Goal: Task Accomplishment & Management: Manage account settings

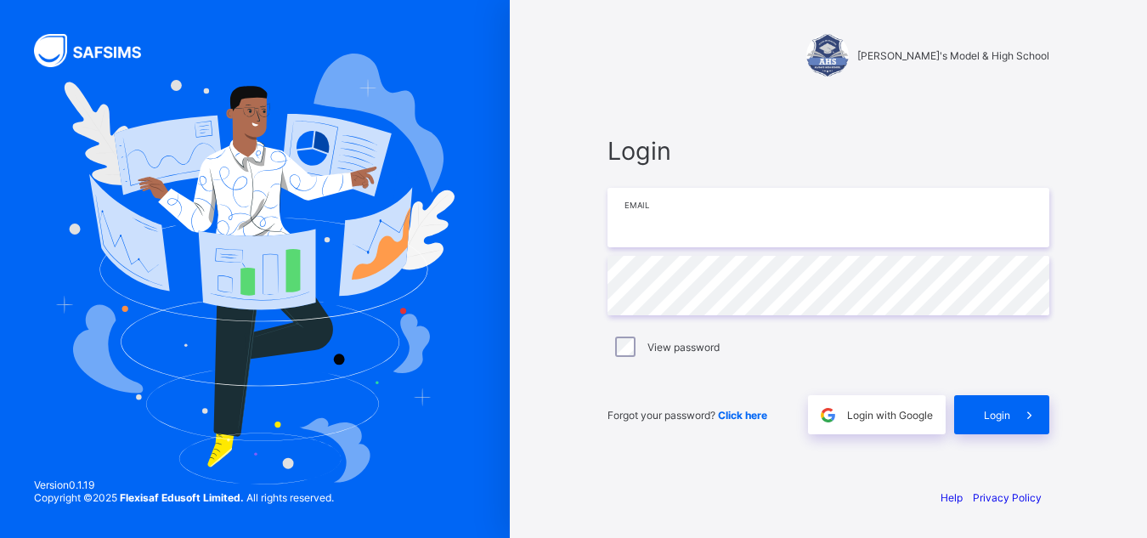
click at [650, 205] on input "email" at bounding box center [829, 217] width 442 height 59
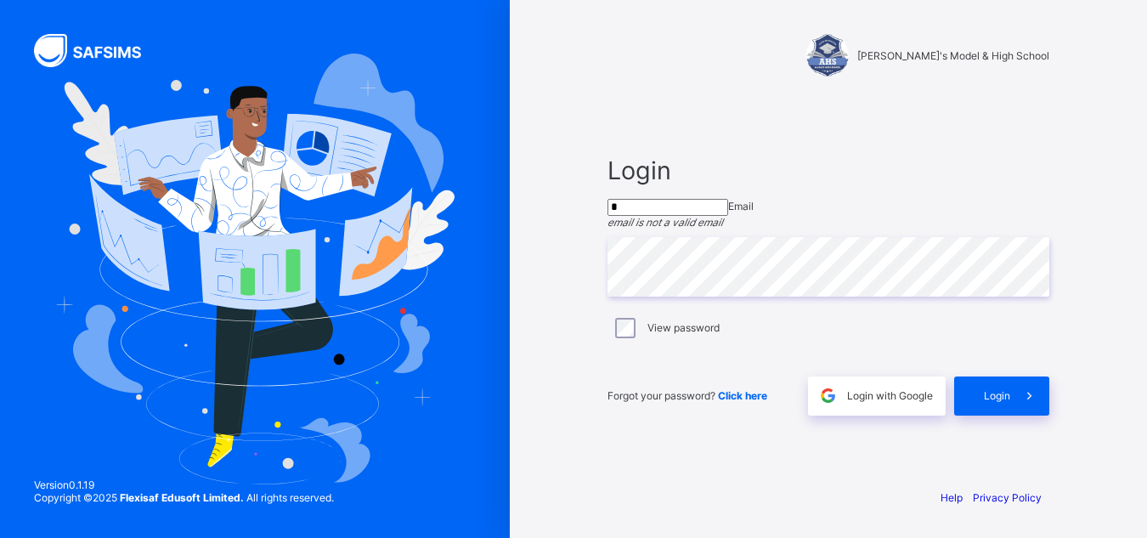
type input "*"
drag, startPoint x: 508, startPoint y: 404, endPoint x: 785, endPoint y: 432, distance: 277.7
click at [507, 405] on div at bounding box center [255, 269] width 510 height 538
click at [785, 416] on div "Forgot your password? Click here" at bounding box center [704, 396] width 192 height 39
drag, startPoint x: 727, startPoint y: 426, endPoint x: 779, endPoint y: 427, distance: 51.9
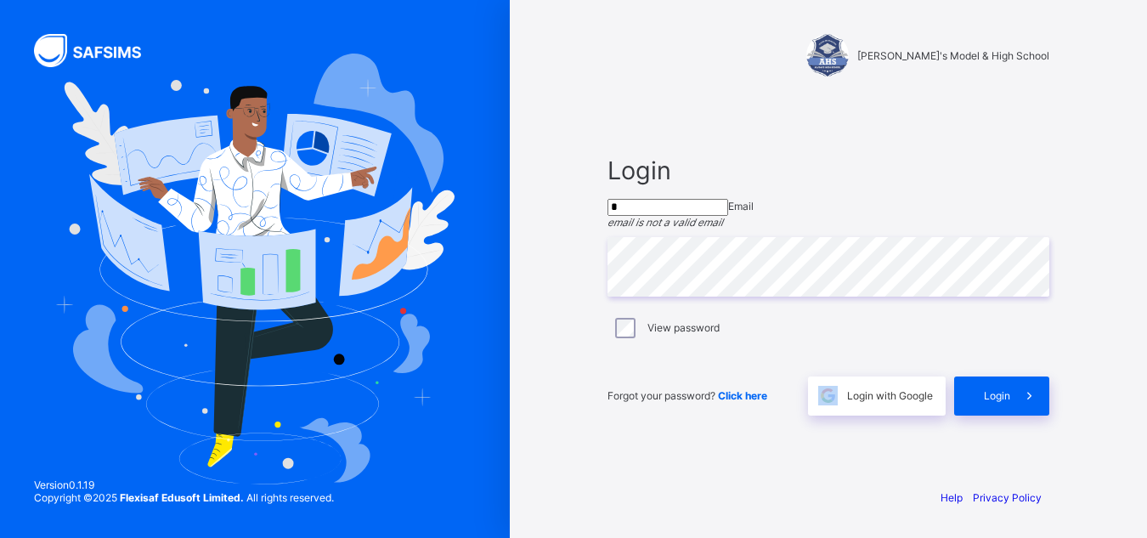
click at [779, 416] on div "Forgot your password? Click here" at bounding box center [704, 396] width 192 height 39
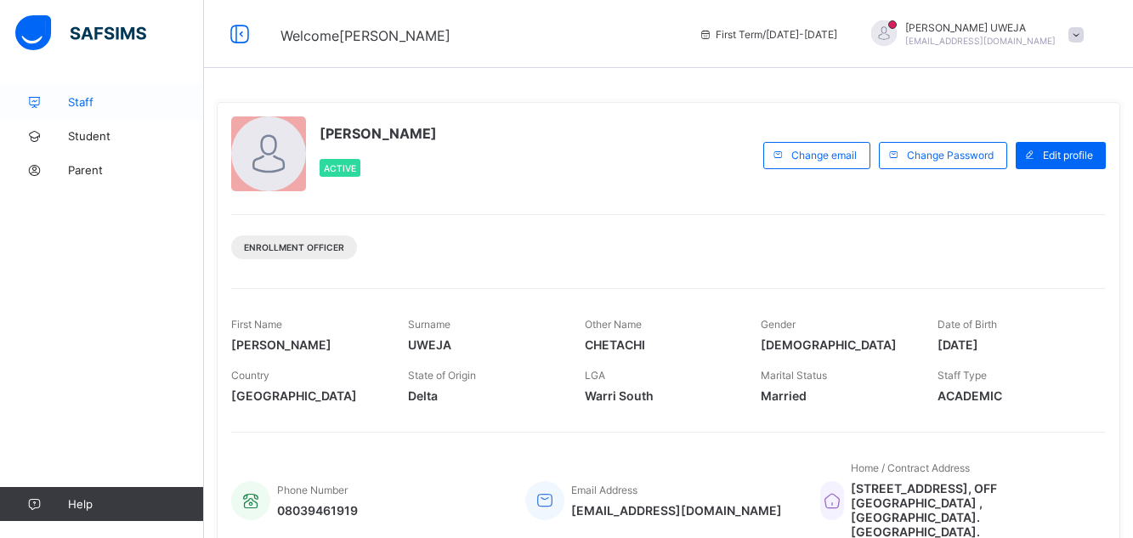
click at [117, 98] on span "Staff" at bounding box center [136, 102] width 136 height 14
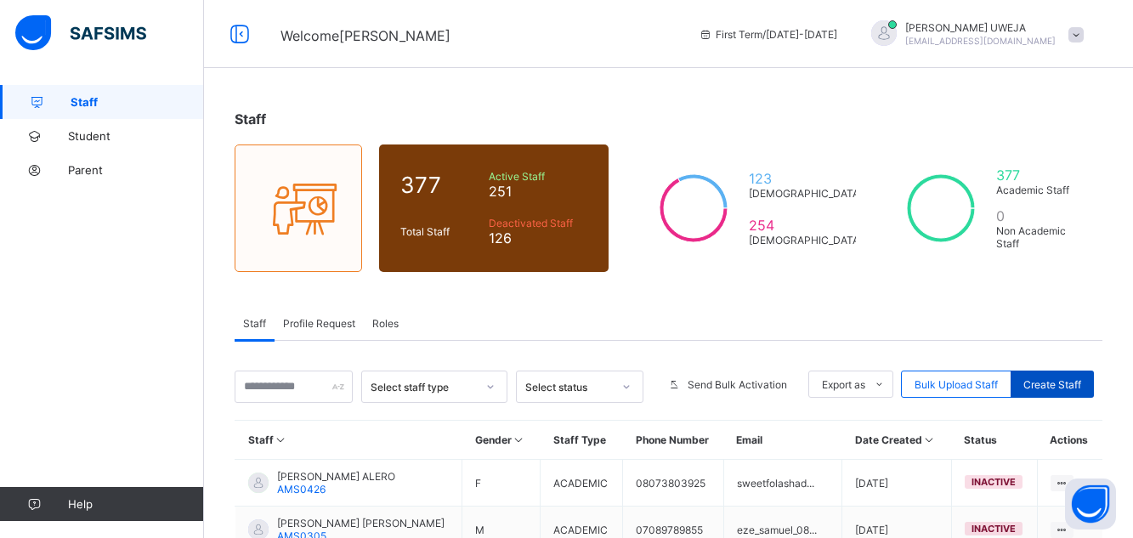
click at [1060, 381] on span "Create Staff" at bounding box center [1052, 384] width 58 height 13
select select "**"
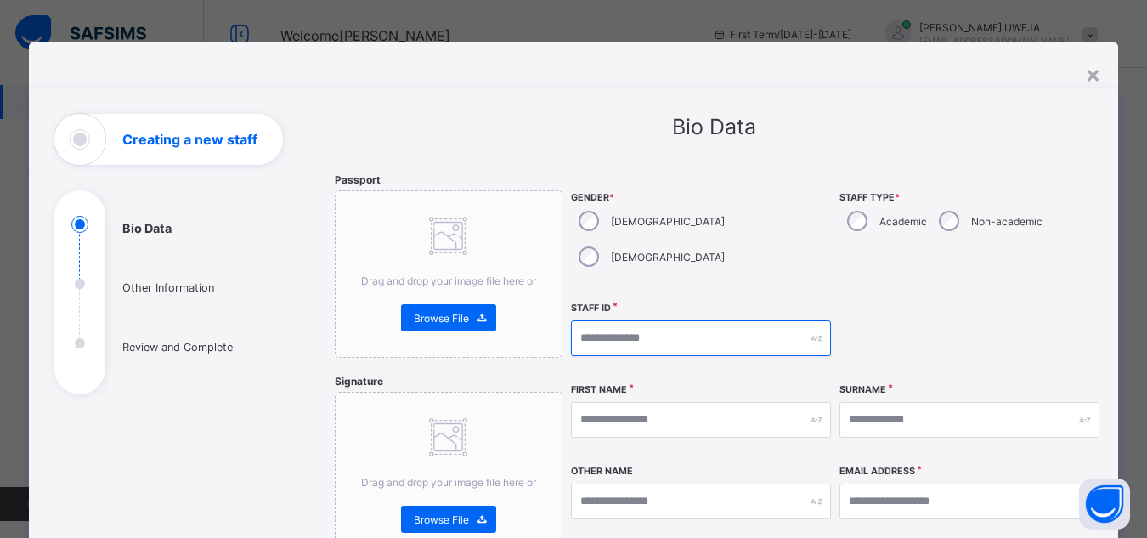
click at [646, 320] on input "text" at bounding box center [701, 338] width 260 height 36
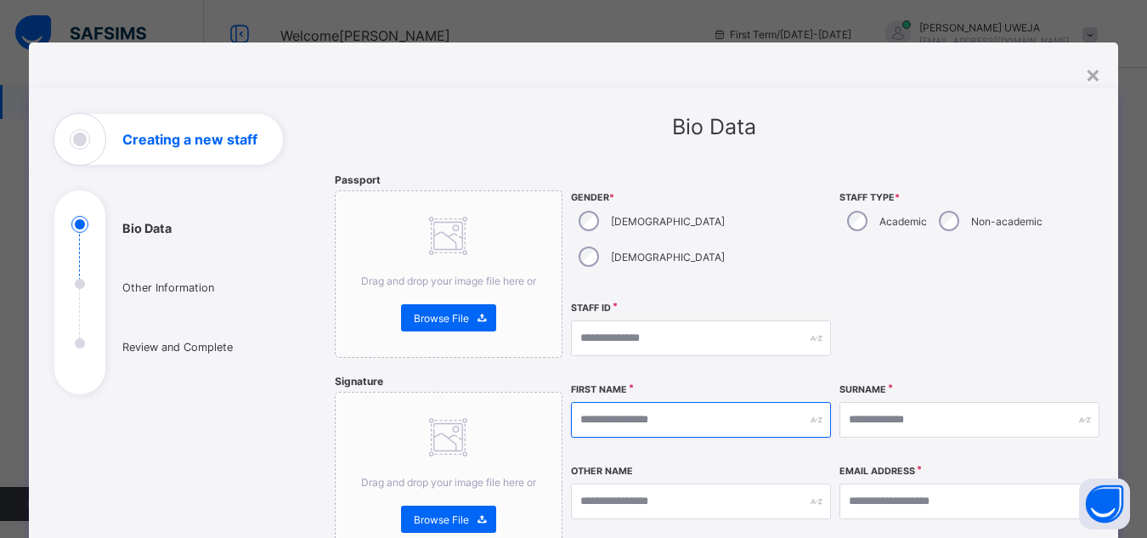
click at [637, 402] on input "text" at bounding box center [701, 420] width 260 height 36
type input "****"
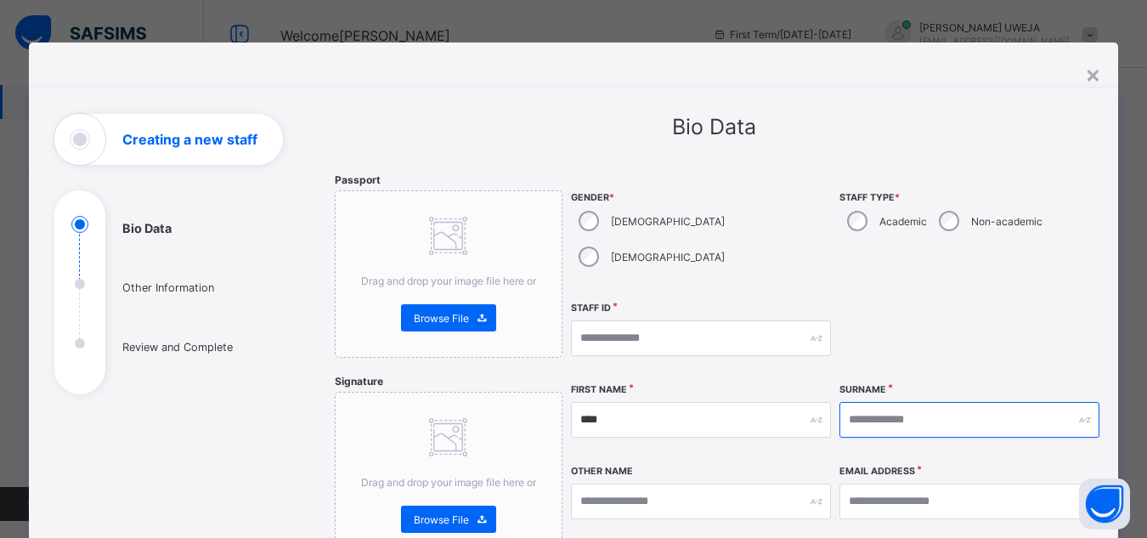
click at [898, 402] on input "text" at bounding box center [970, 420] width 260 height 36
type input "**********"
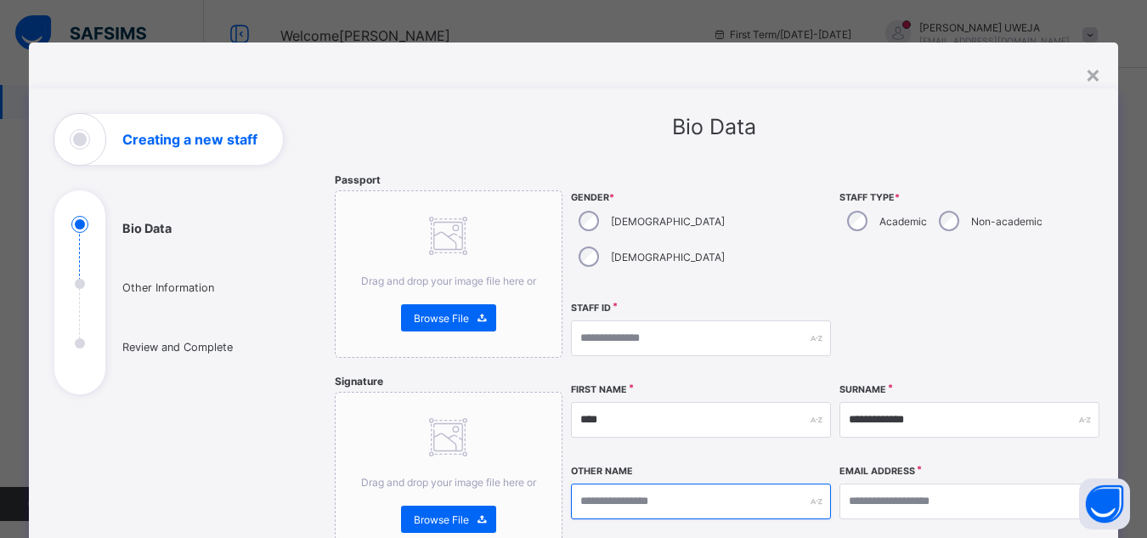
click at [599, 484] on input "text" at bounding box center [701, 502] width 260 height 36
click at [625, 484] on input "********" at bounding box center [701, 502] width 260 height 36
click at [613, 484] on input "*******" at bounding box center [701, 502] width 260 height 36
click at [618, 484] on input "*******" at bounding box center [701, 502] width 260 height 36
type input "********"
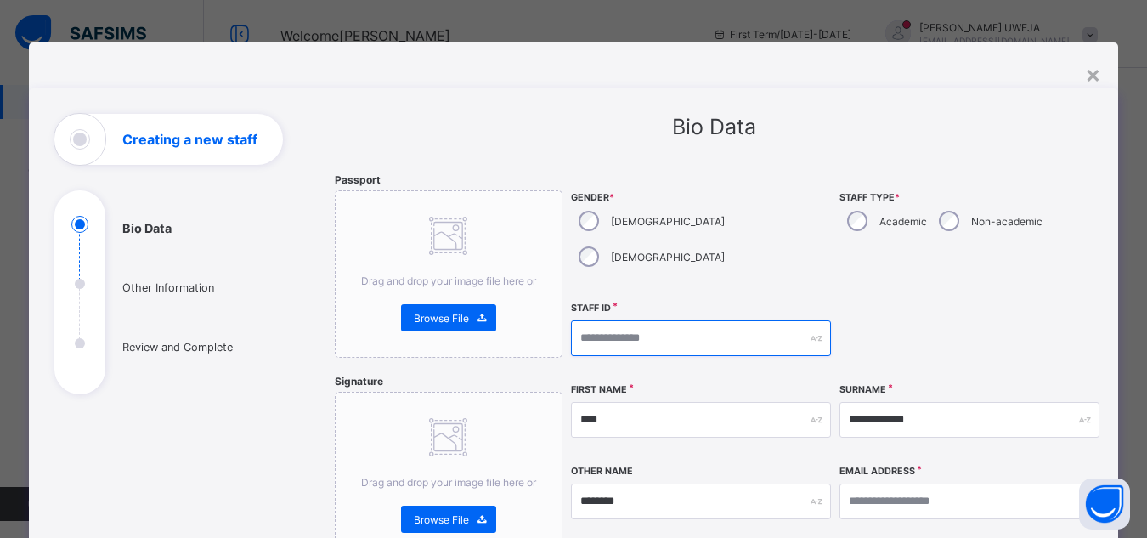
click at [610, 320] on input "text" at bounding box center [701, 338] width 260 height 36
type input "****"
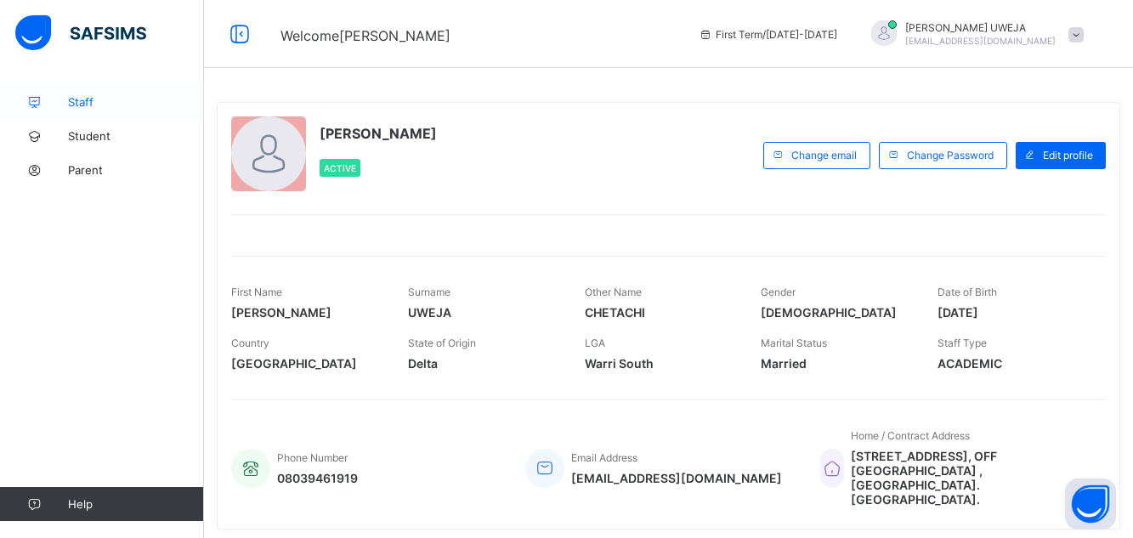
click at [105, 105] on span "Staff" at bounding box center [136, 102] width 136 height 14
select select "**"
click at [88, 104] on span "Staff" at bounding box center [136, 102] width 136 height 14
select select "**"
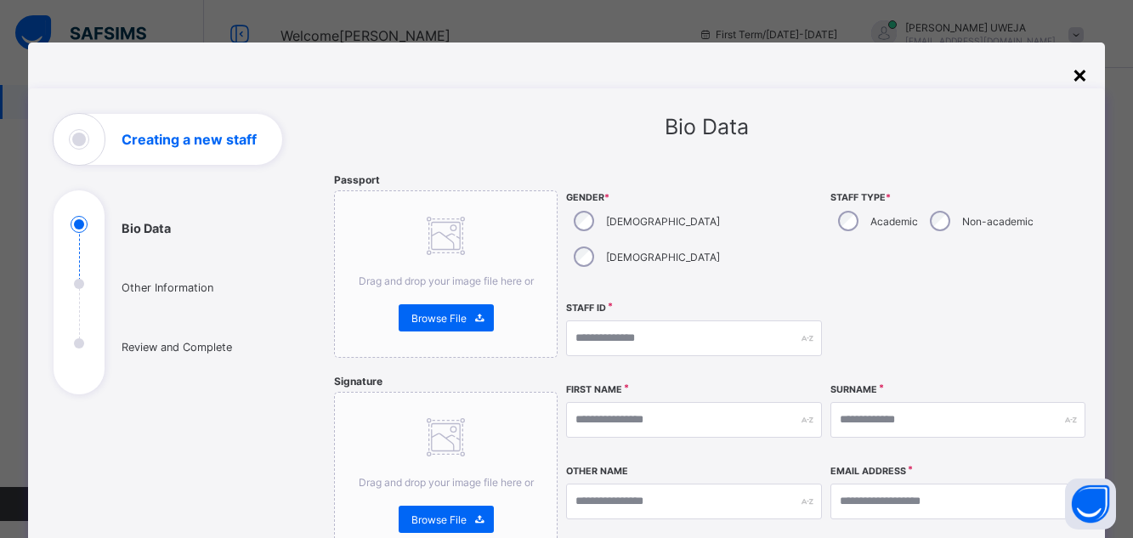
click at [1078, 82] on div "×" at bounding box center [1080, 73] width 16 height 29
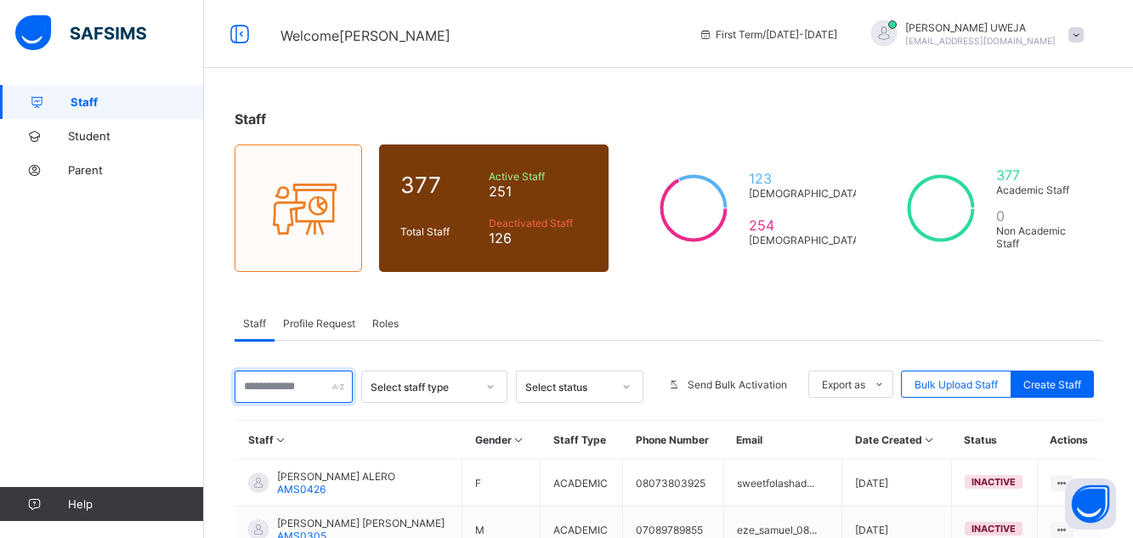
click at [308, 398] on input "text" at bounding box center [294, 387] width 118 height 32
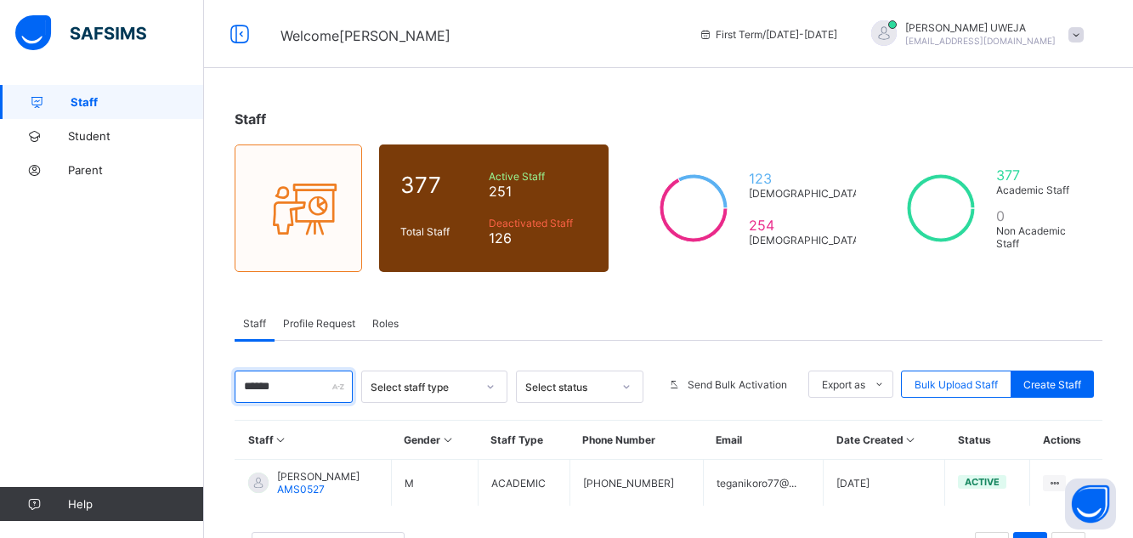
scroll to position [71, 0]
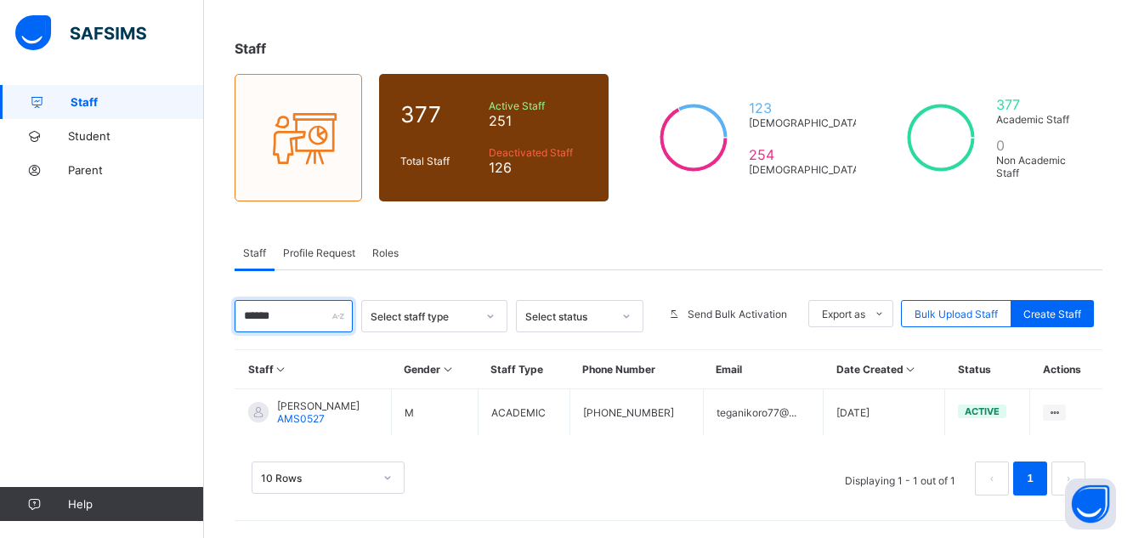
click at [297, 312] on input "******" at bounding box center [294, 316] width 118 height 32
type input "*"
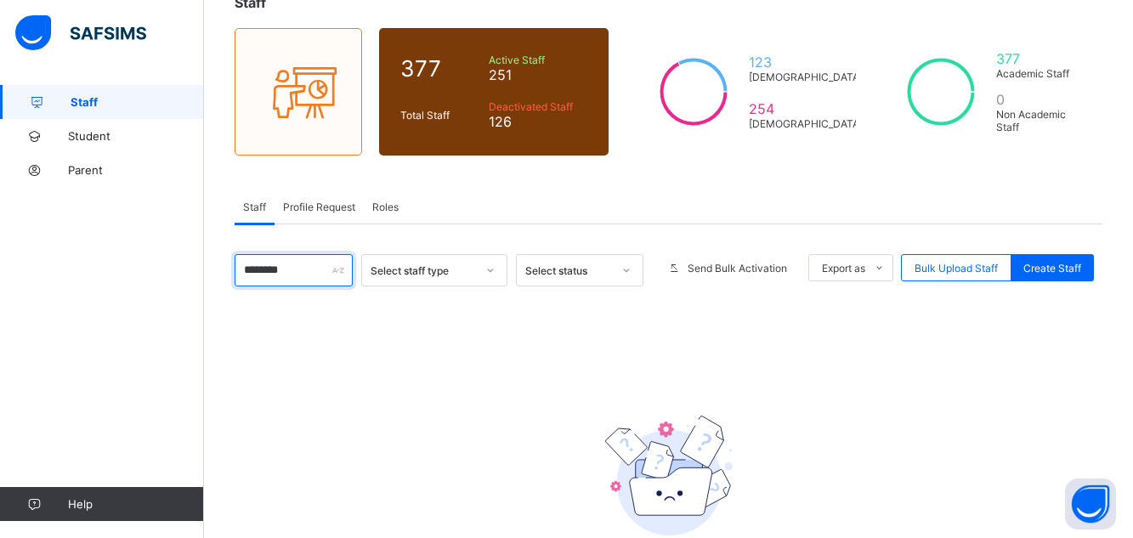
scroll to position [229, 0]
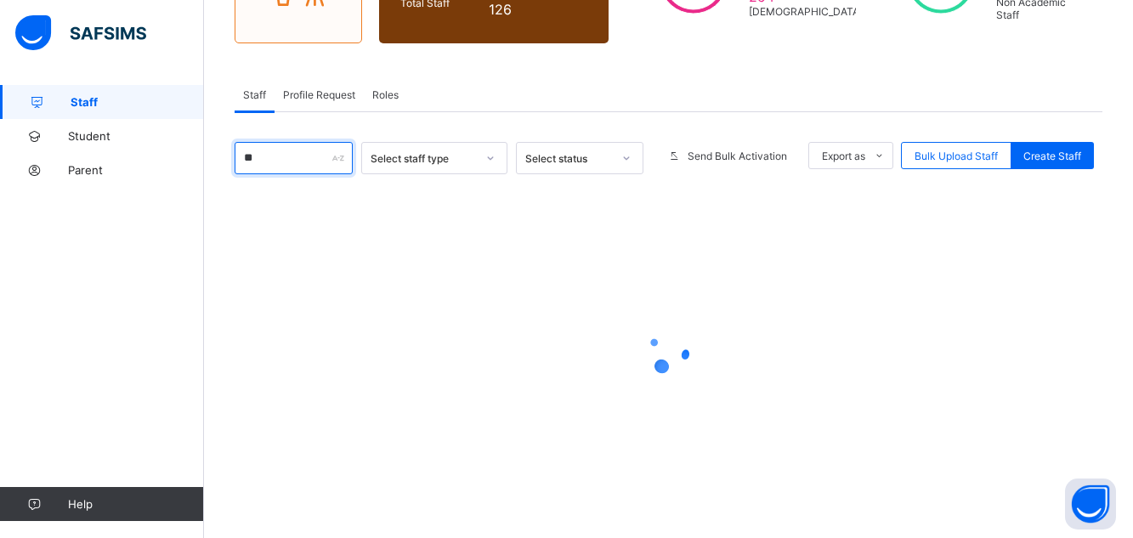
type input "*"
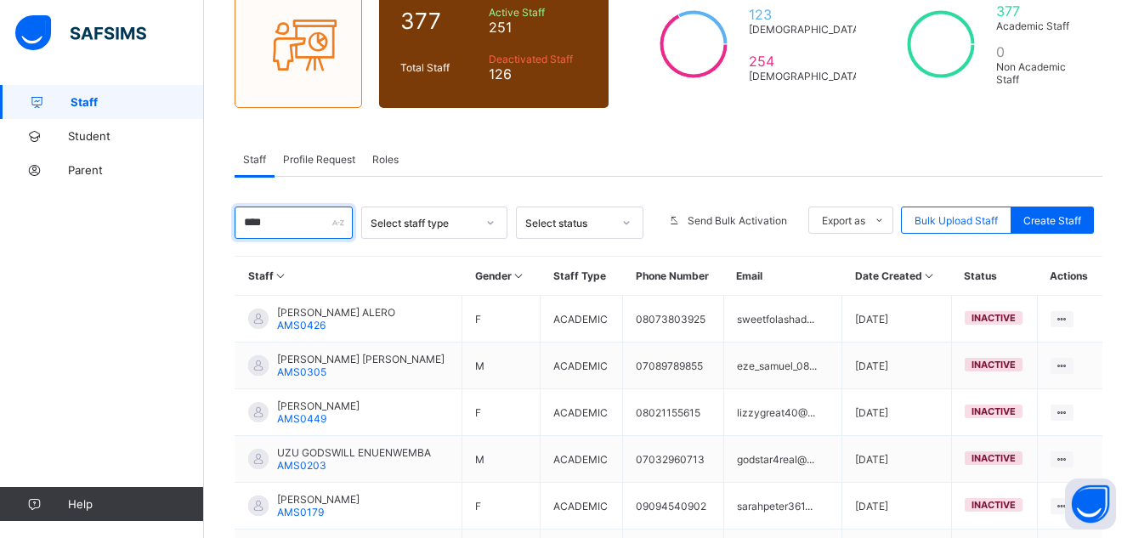
scroll to position [309, 0]
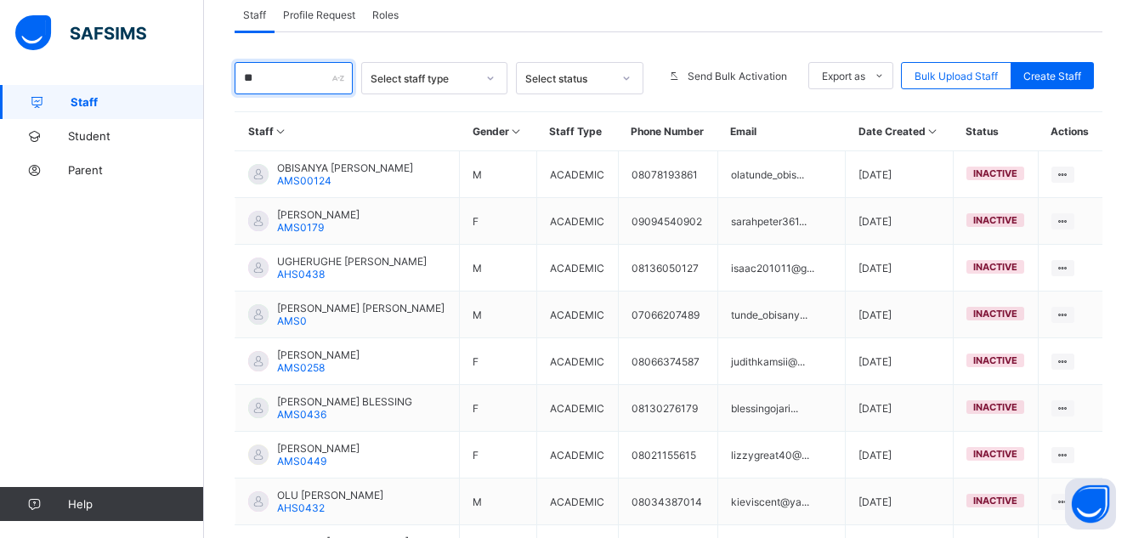
type input "*"
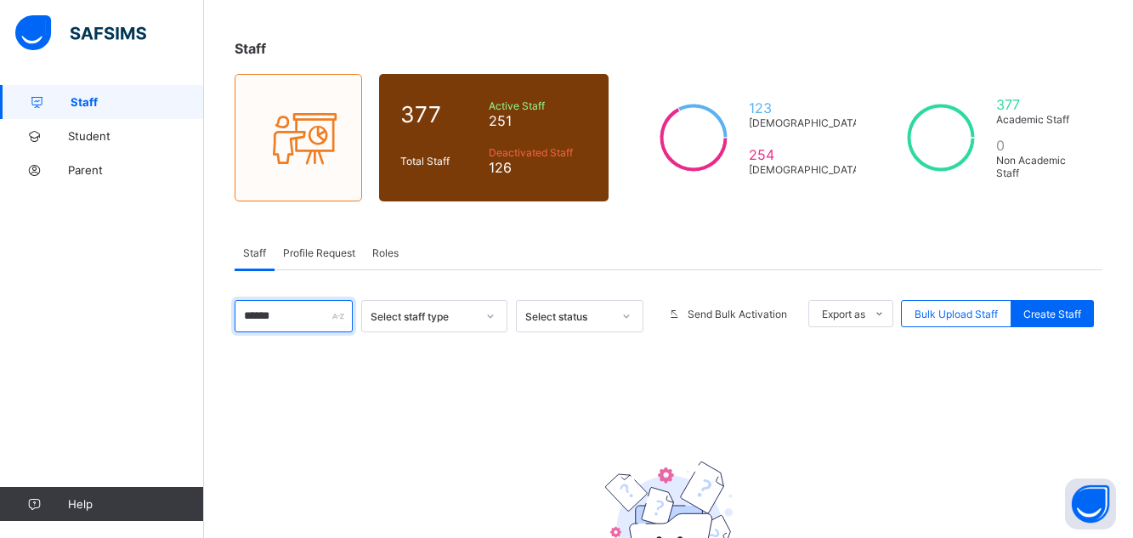
scroll to position [103, 0]
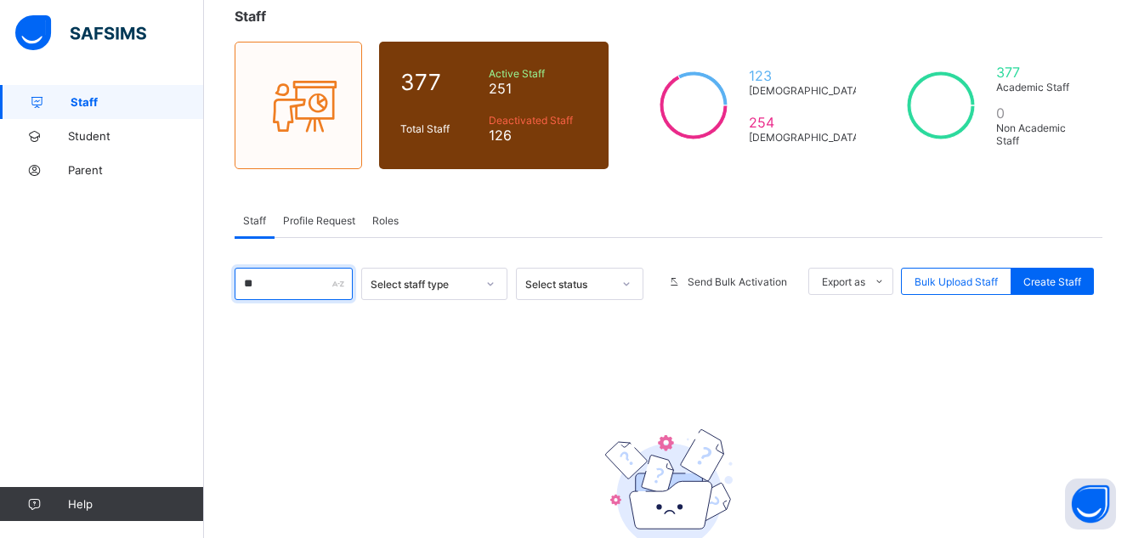
type input "*"
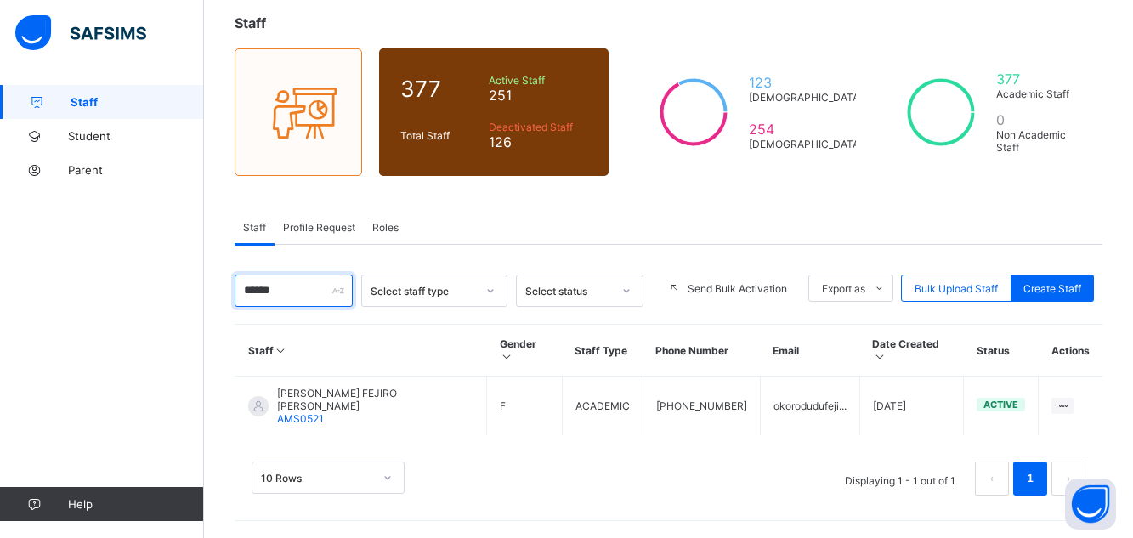
scroll to position [71, 0]
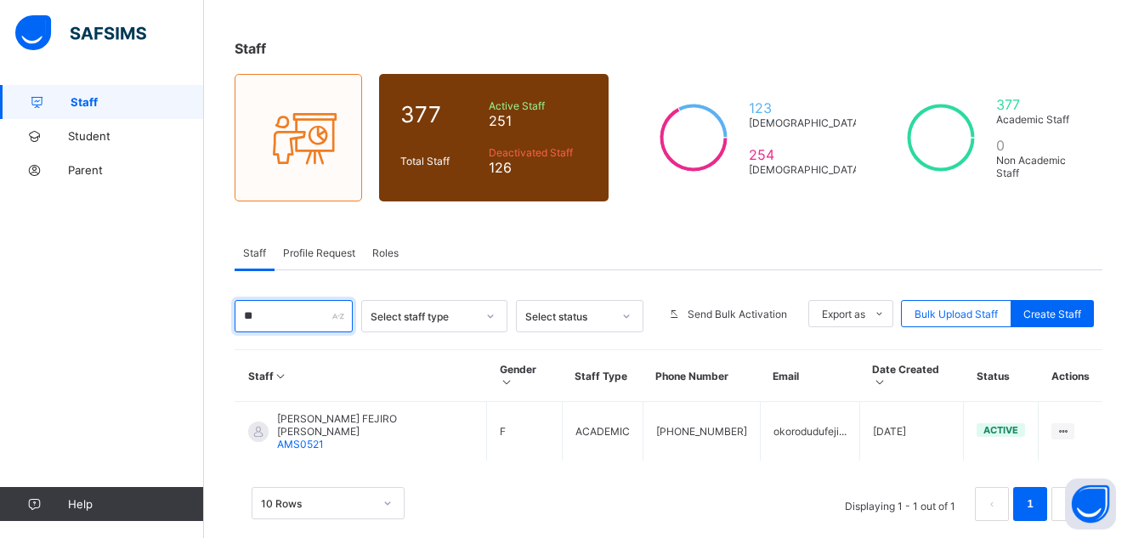
type input "*"
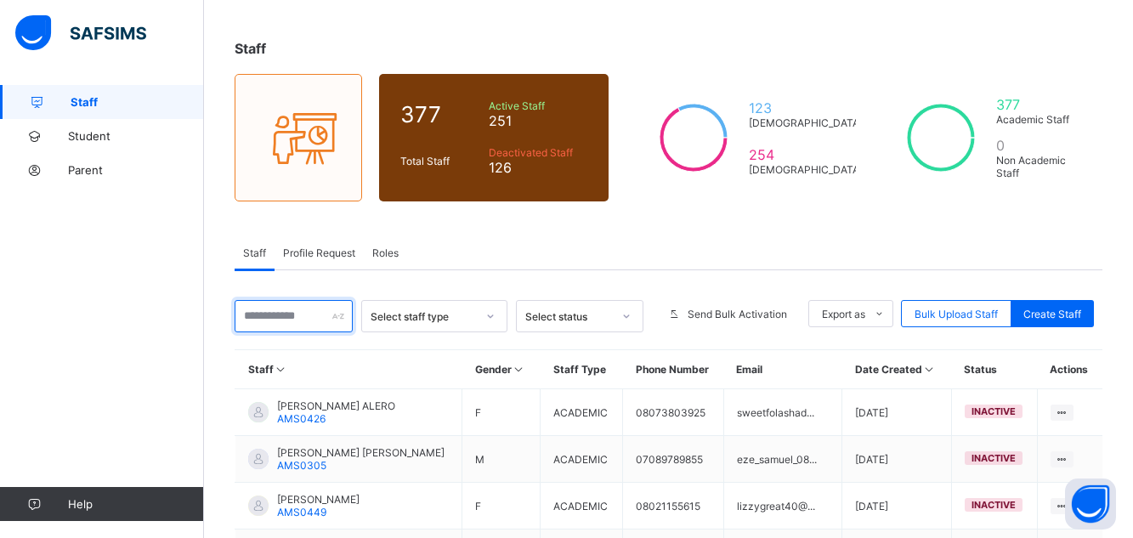
scroll to position [309, 0]
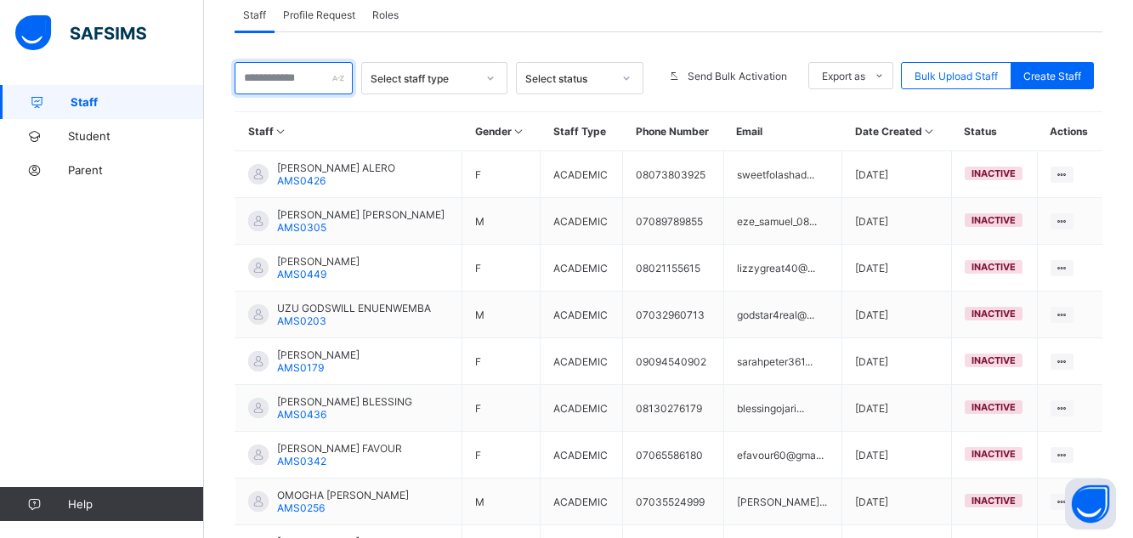
click at [307, 81] on input "text" at bounding box center [294, 78] width 118 height 32
type input "*"
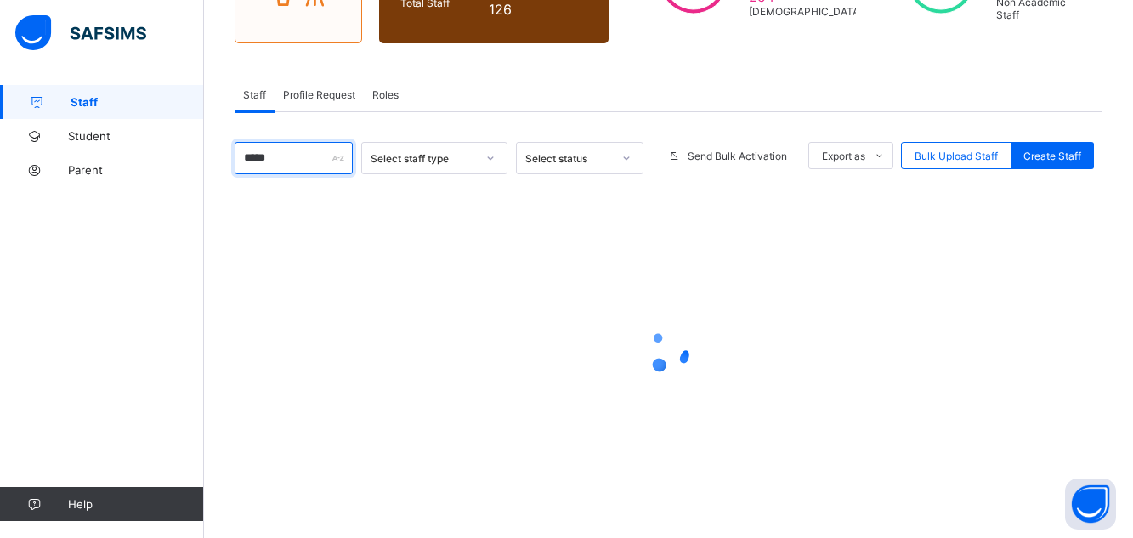
type input "*****"
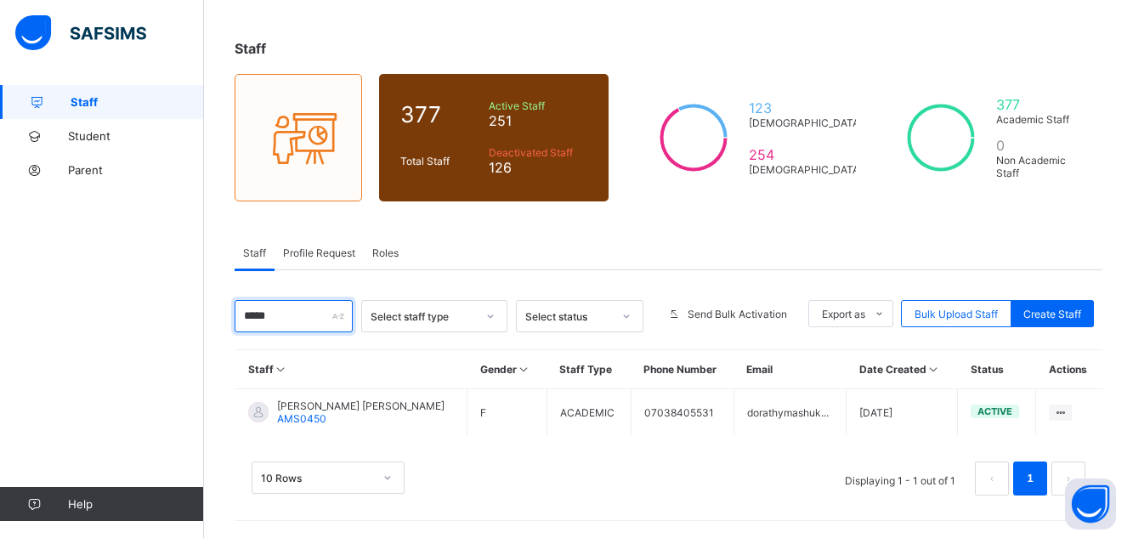
scroll to position [71, 0]
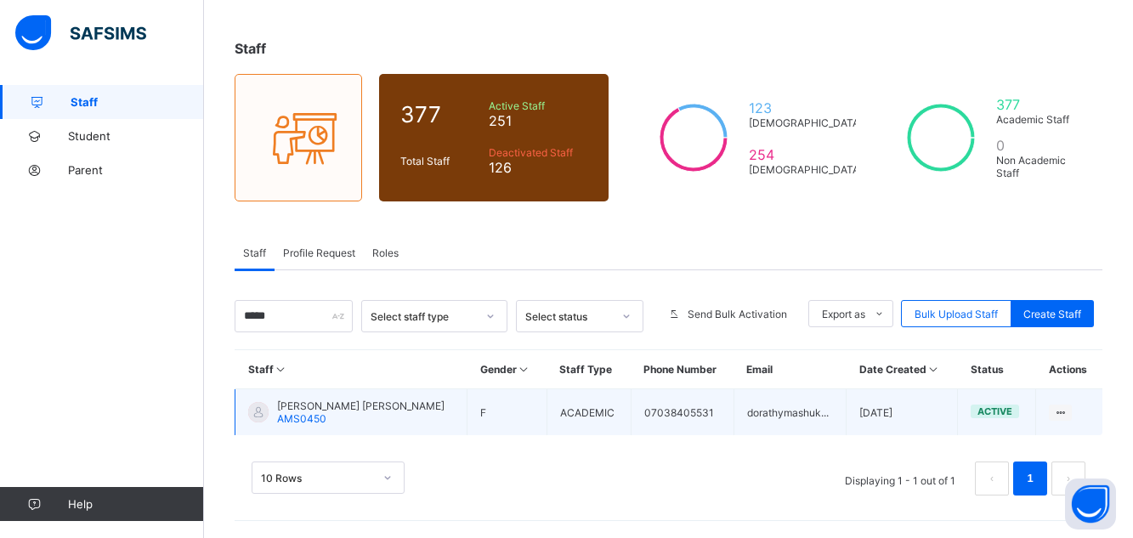
click at [355, 411] on span "[PERSON_NAME] [PERSON_NAME]" at bounding box center [360, 405] width 167 height 13
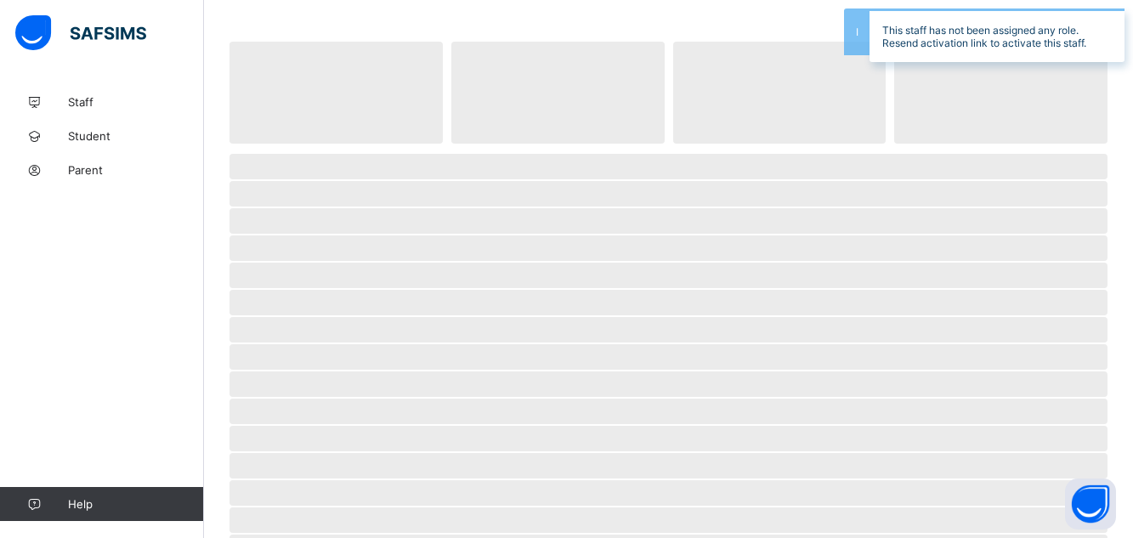
click at [355, 411] on span "‌" at bounding box center [668, 411] width 878 height 25
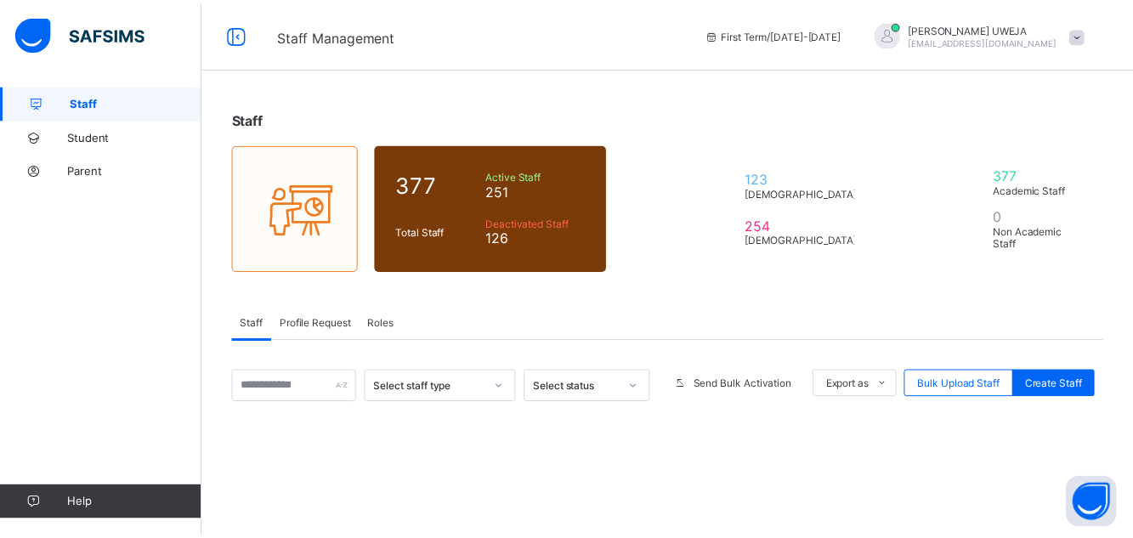
scroll to position [71, 0]
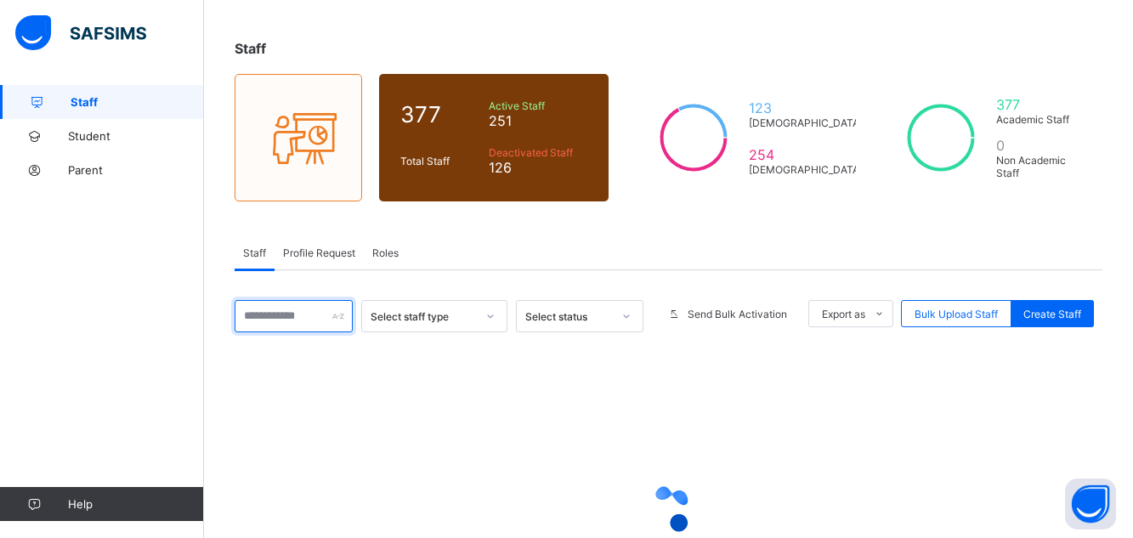
click at [292, 322] on input "text" at bounding box center [294, 316] width 118 height 32
type input "*****"
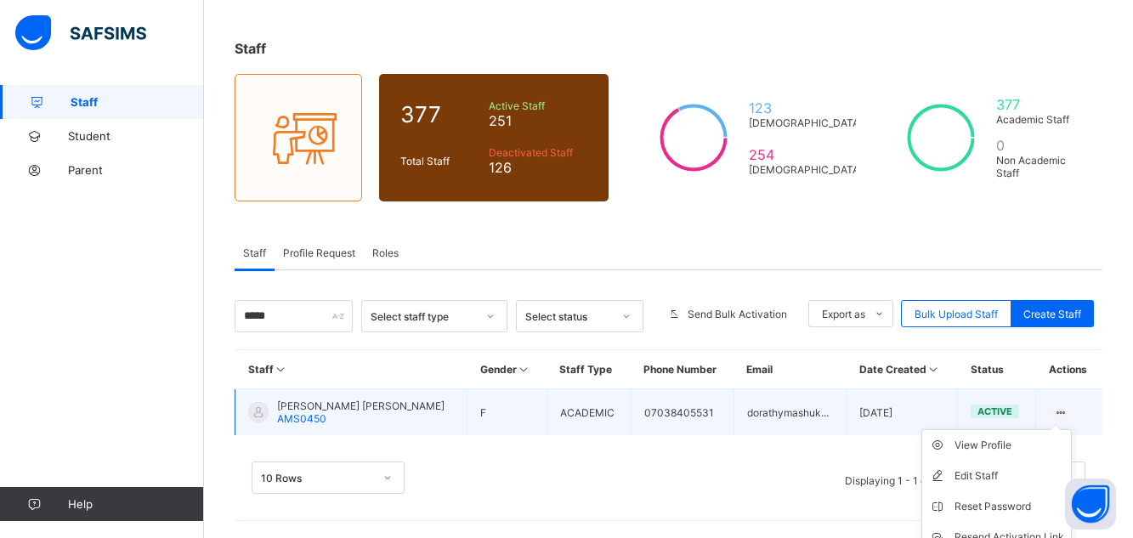
click at [1072, 429] on ul "View Profile Edit Staff Reset Password Resend Activation Link Change Email Dele…" at bounding box center [996, 521] width 150 height 185
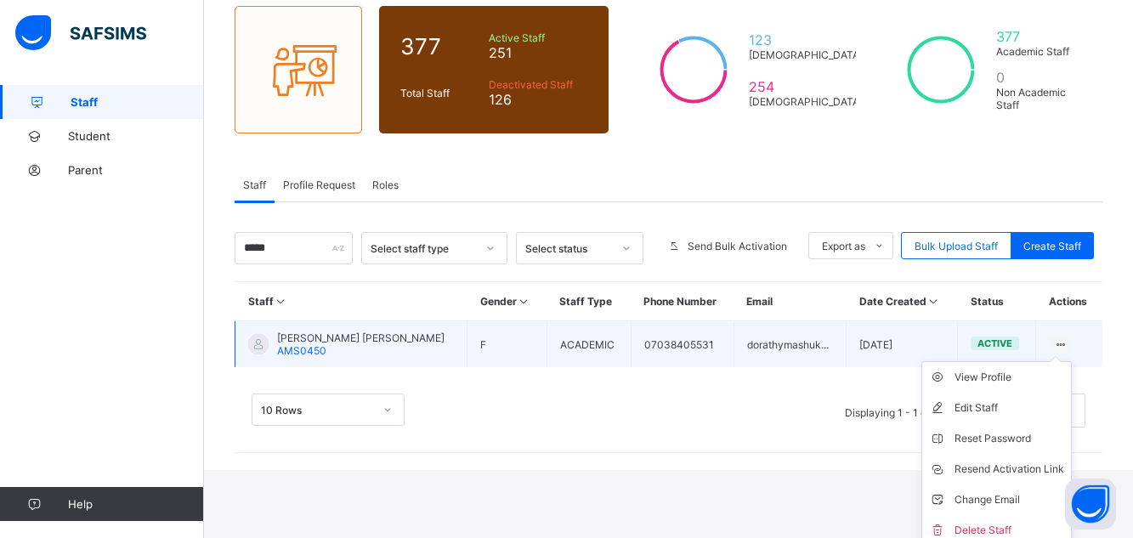
scroll to position [147, 0]
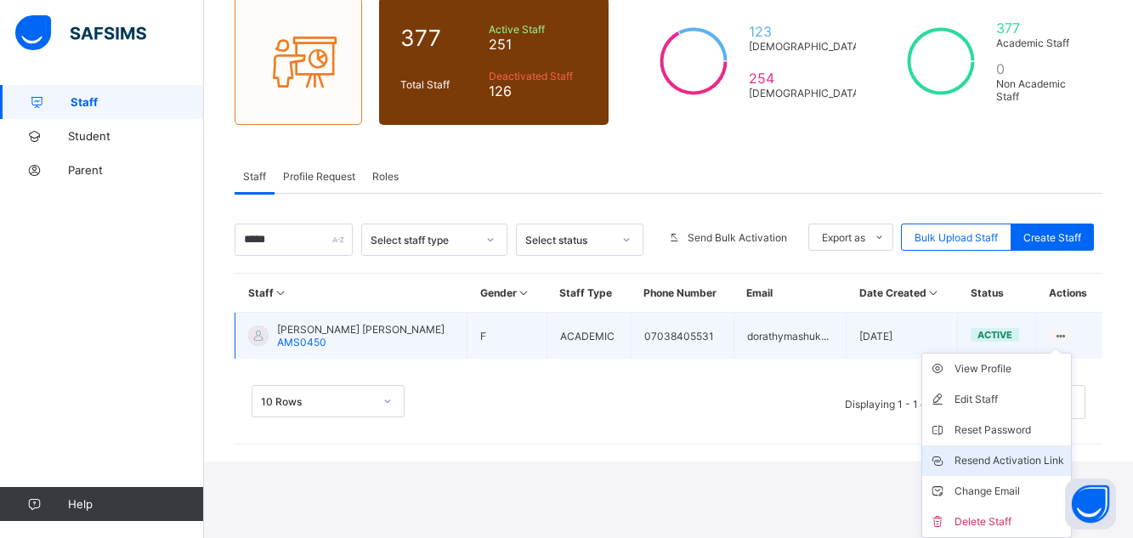
click at [1028, 457] on div "Resend Activation Link" at bounding box center [1010, 460] width 110 height 17
click at [1028, 462] on div "Resend Activation Link" at bounding box center [1010, 460] width 110 height 17
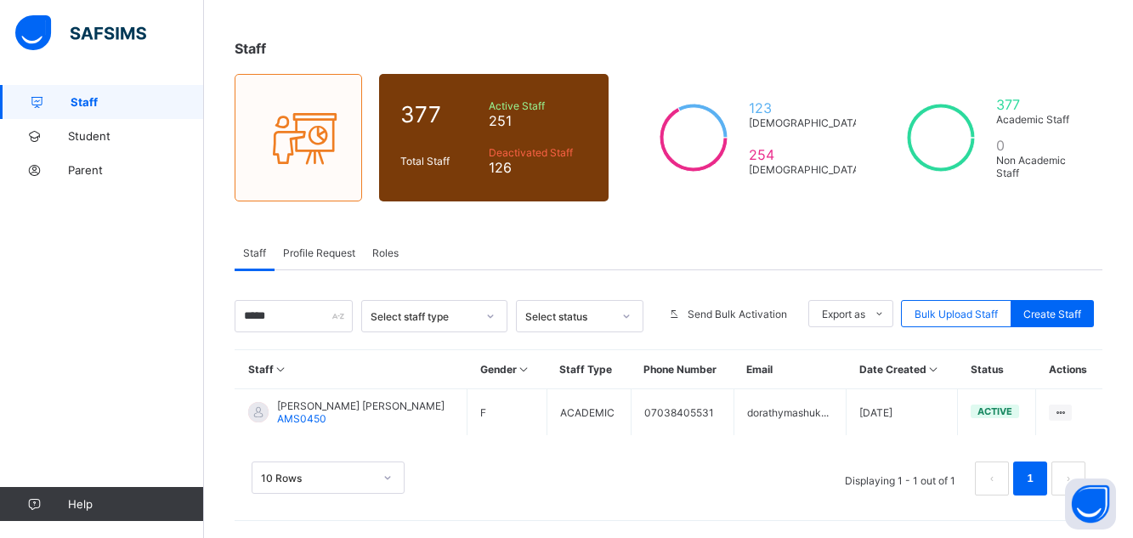
scroll to position [71, 0]
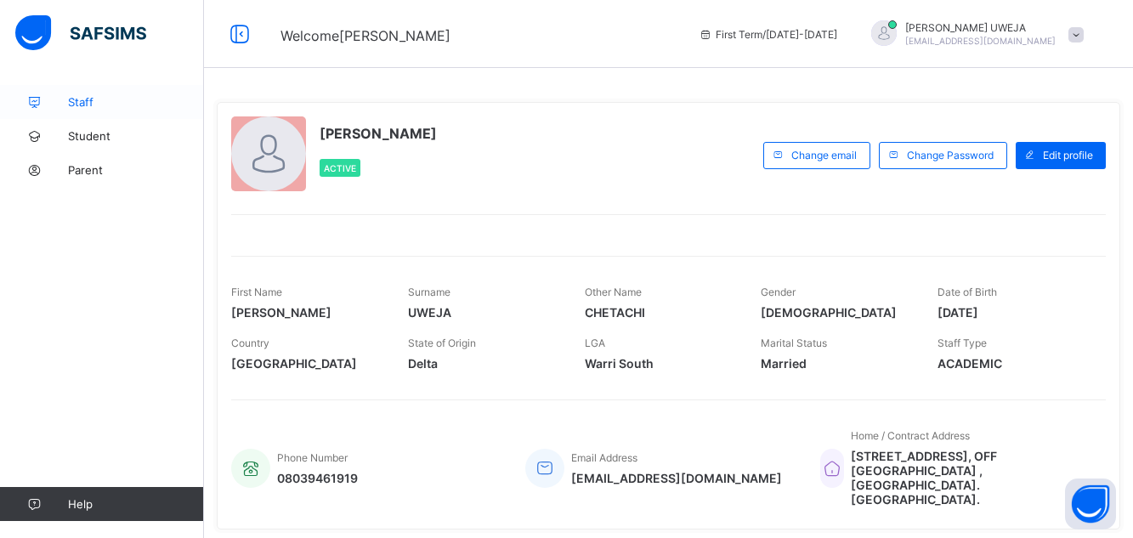
click at [83, 102] on span "Staff" at bounding box center [136, 102] width 136 height 14
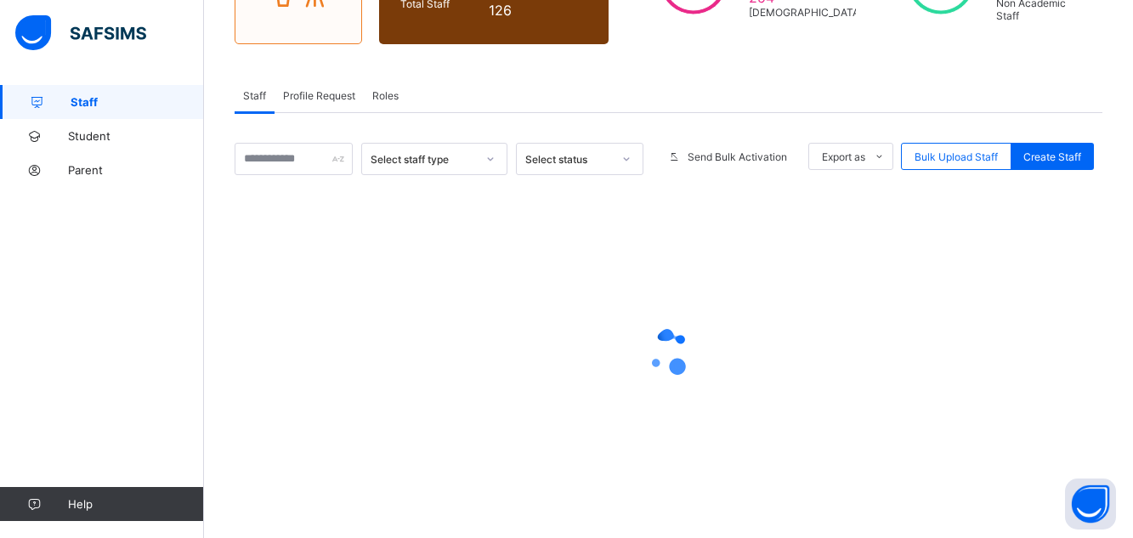
scroll to position [229, 0]
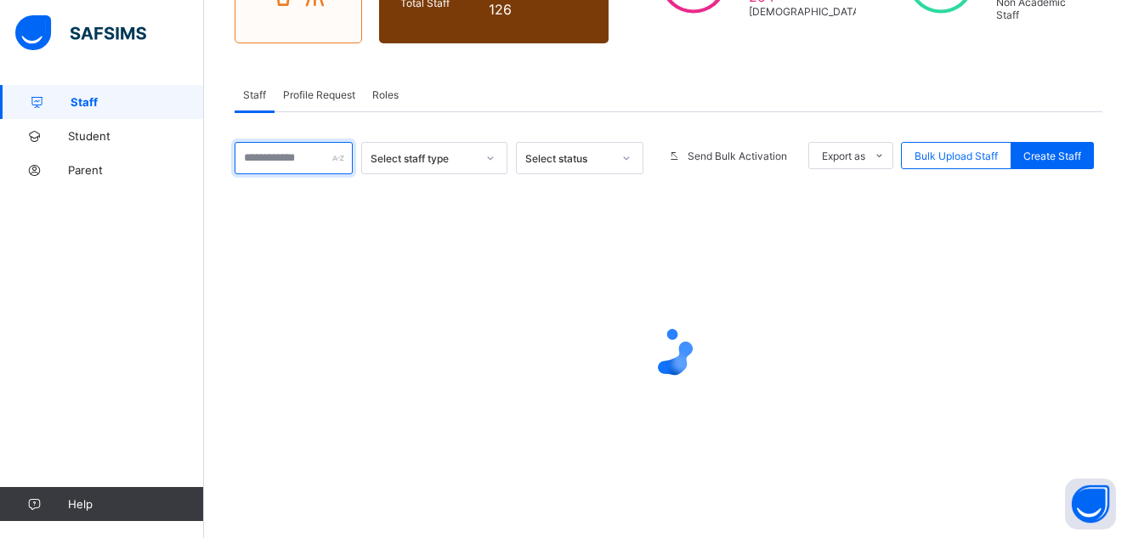
click at [305, 162] on input "text" at bounding box center [294, 158] width 118 height 32
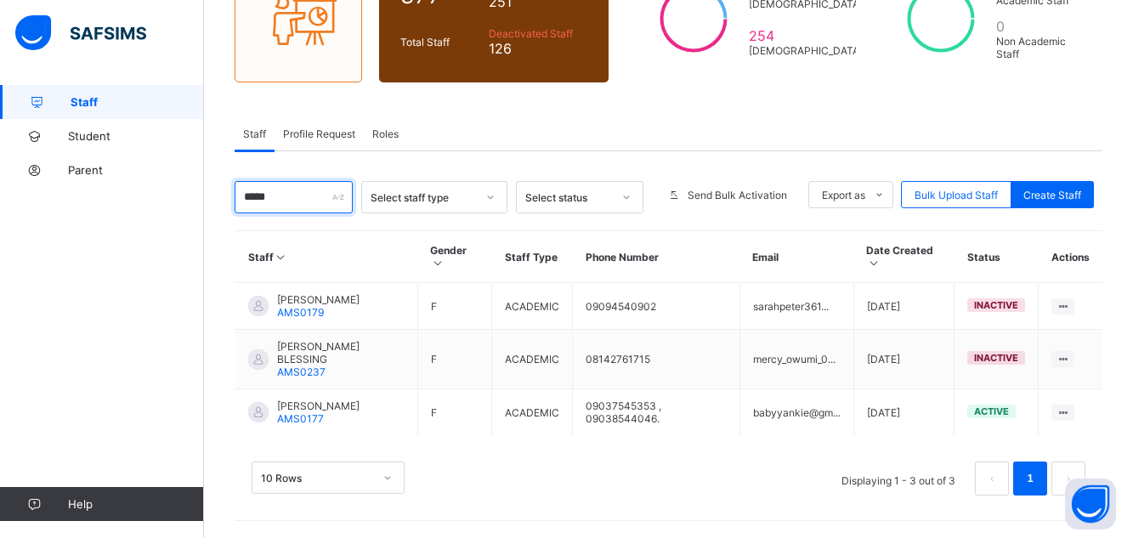
scroll to position [190, 0]
click at [668, 527] on div "Staff 377 Total Staff Active Staff 251 Deactivated Staff 126 123 [DEMOGRAPHIC_D…" at bounding box center [668, 216] width 929 height 643
click at [972, 502] on div "10 Rows Displaying 1 - 3 out of 3 1" at bounding box center [669, 470] width 868 height 85
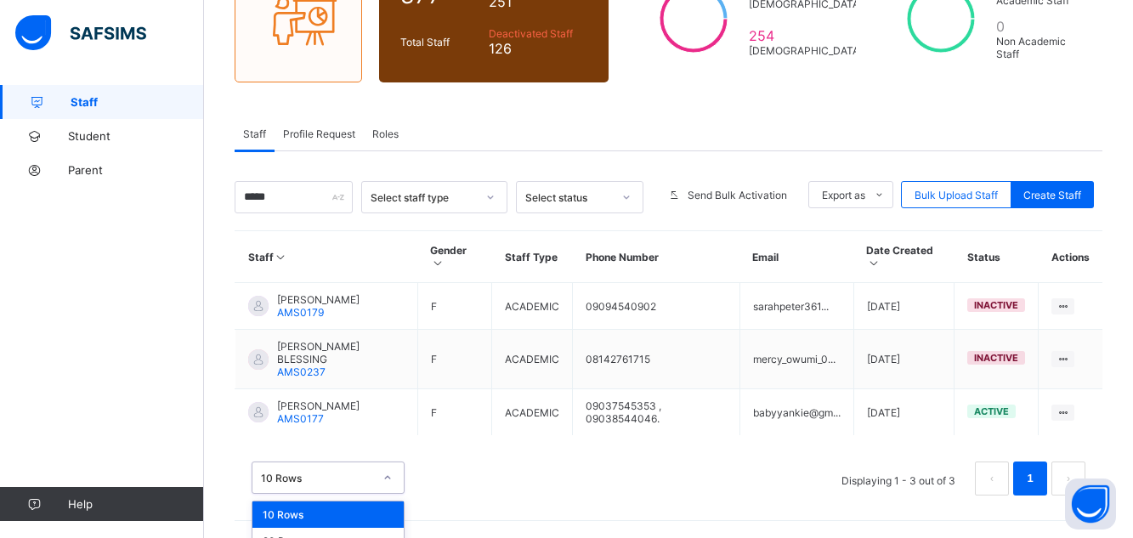
click at [388, 479] on div "option 10 Rows focused, 1 of 3. 3 results available. Use Up and Down to choose …" at bounding box center [328, 478] width 153 height 32
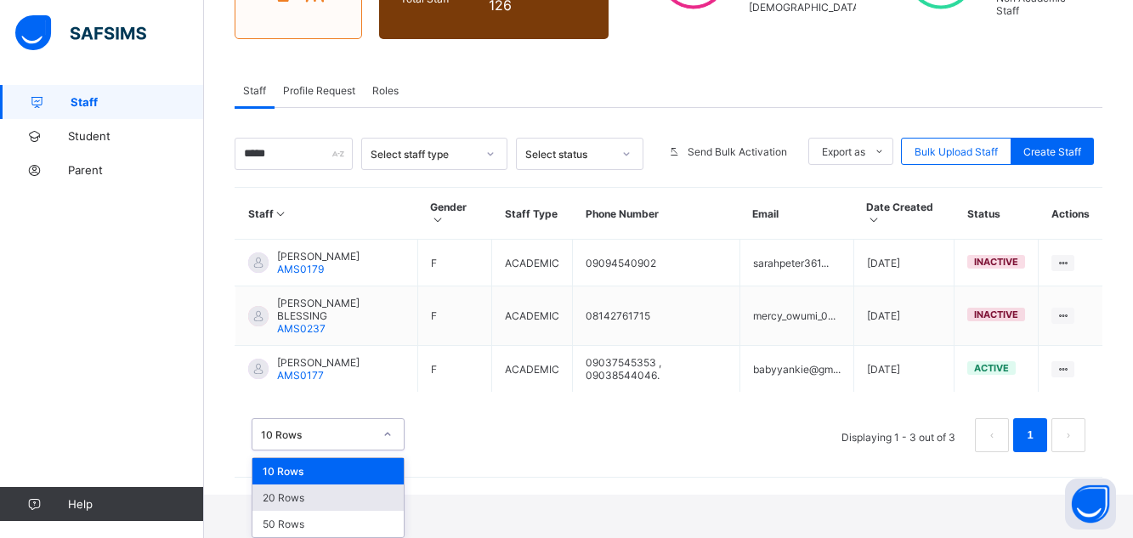
click at [283, 498] on div "20 Rows" at bounding box center [327, 497] width 151 height 26
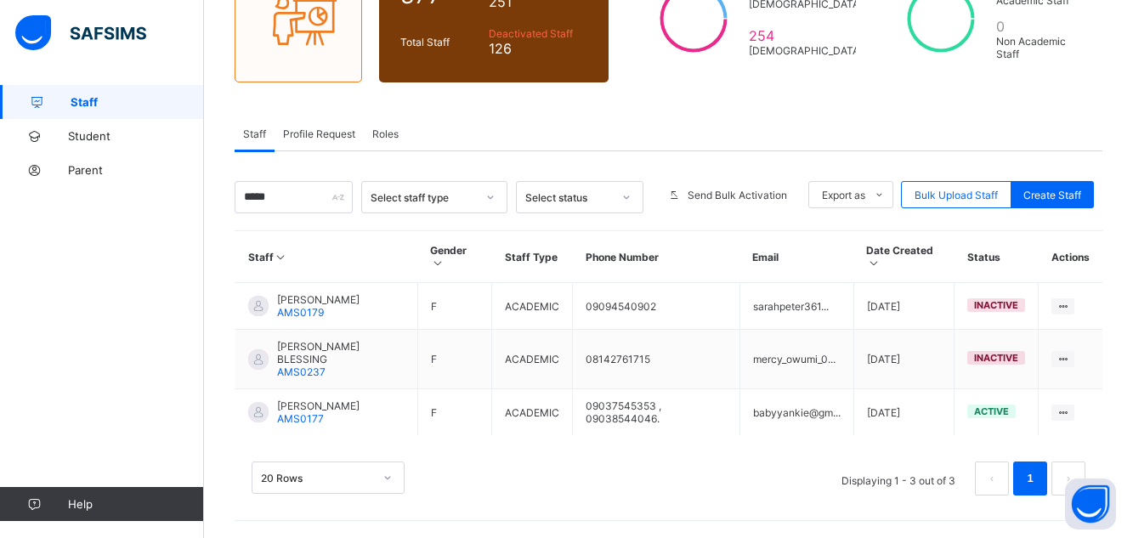
click at [1038, 482] on link "1" at bounding box center [1030, 478] width 16 height 22
click at [1038, 479] on link "1" at bounding box center [1030, 478] width 16 height 22
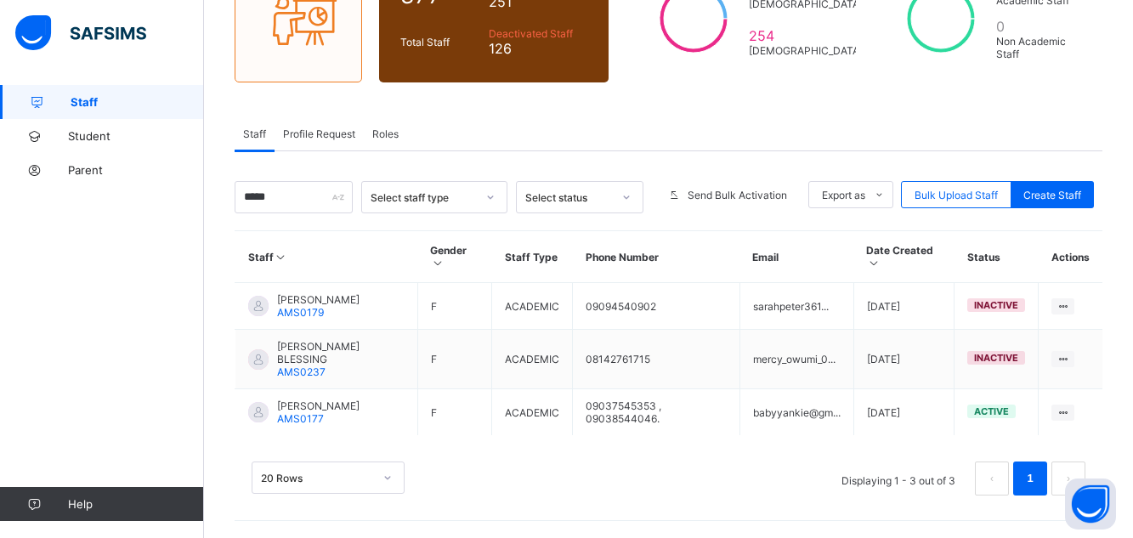
click at [1038, 479] on link "1" at bounding box center [1030, 478] width 16 height 22
drag, startPoint x: 1050, startPoint y: 479, endPoint x: 1140, endPoint y: 508, distance: 94.6
click at [1133, 508] on html "Welcome [PERSON_NAME] First Term / [DATE]-[DATE] [PERSON_NAME] UWEJA [EMAIL_ADD…" at bounding box center [566, 174] width 1133 height 728
click at [288, 194] on input "*****" at bounding box center [294, 197] width 118 height 32
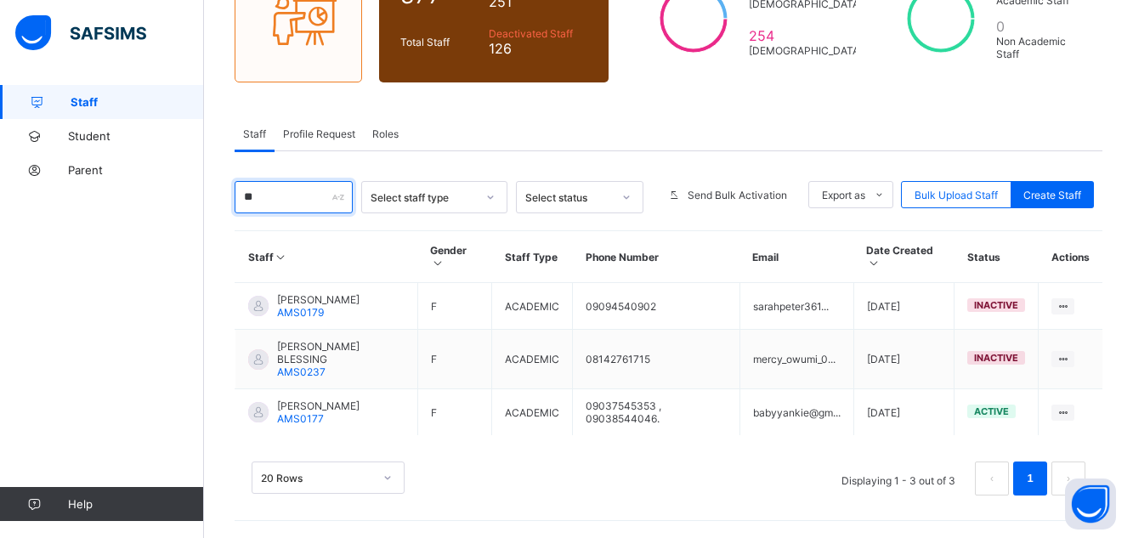
type input "*"
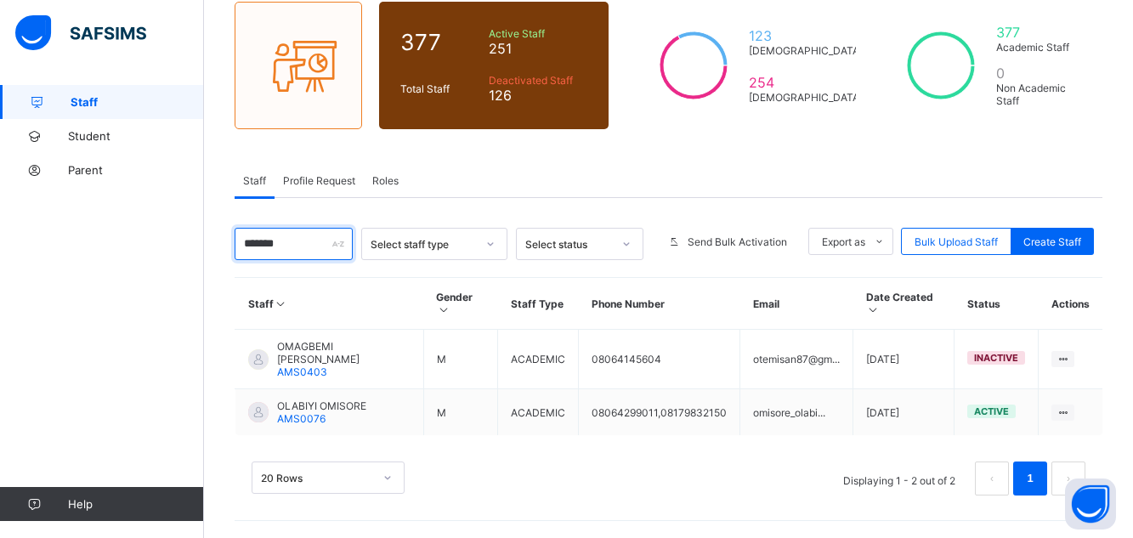
scroll to position [71, 0]
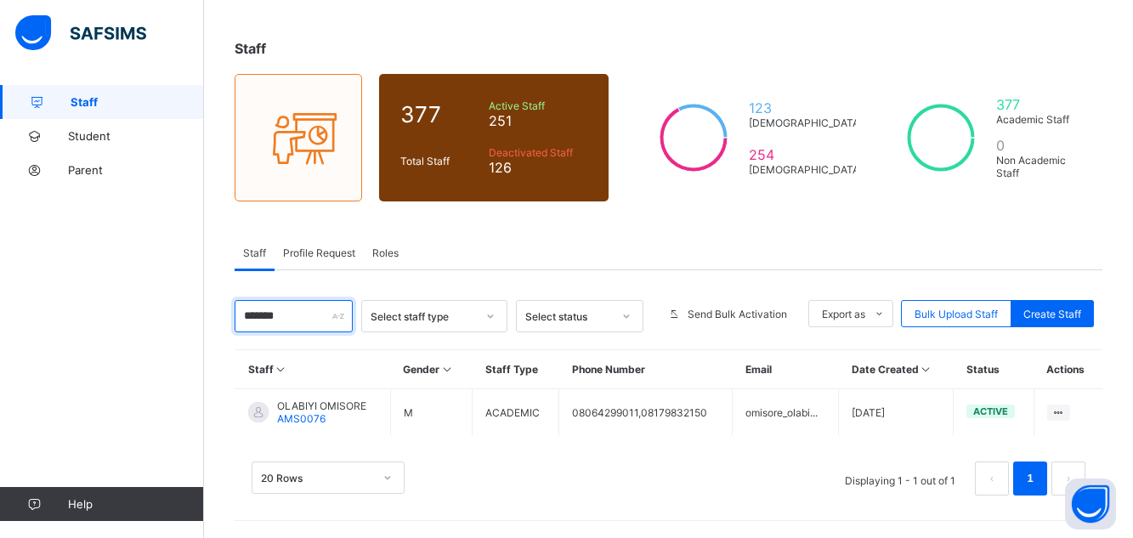
type input "*******"
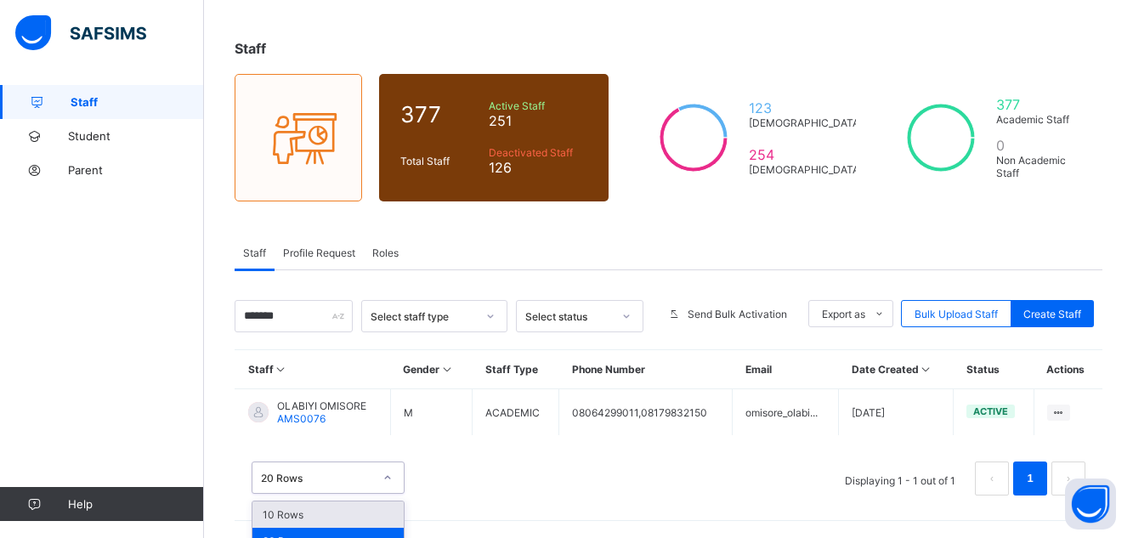
scroll to position [114, 0]
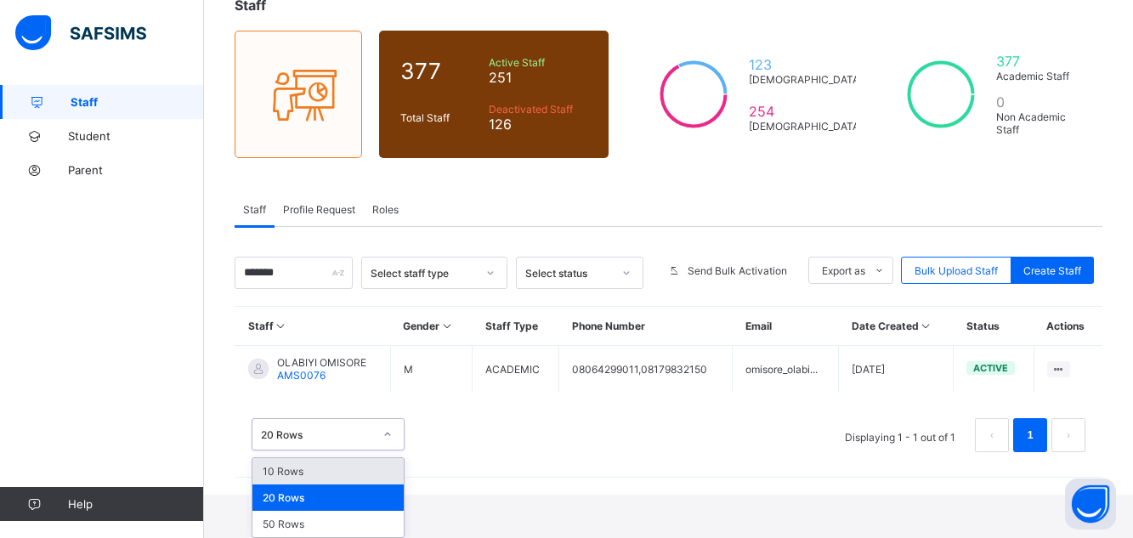
click at [386, 450] on div "option 10 Rows focused, 1 of 3. 3 results available. Use Up and Down to choose …" at bounding box center [328, 434] width 153 height 32
click at [348, 472] on div "10 Rows" at bounding box center [327, 471] width 151 height 26
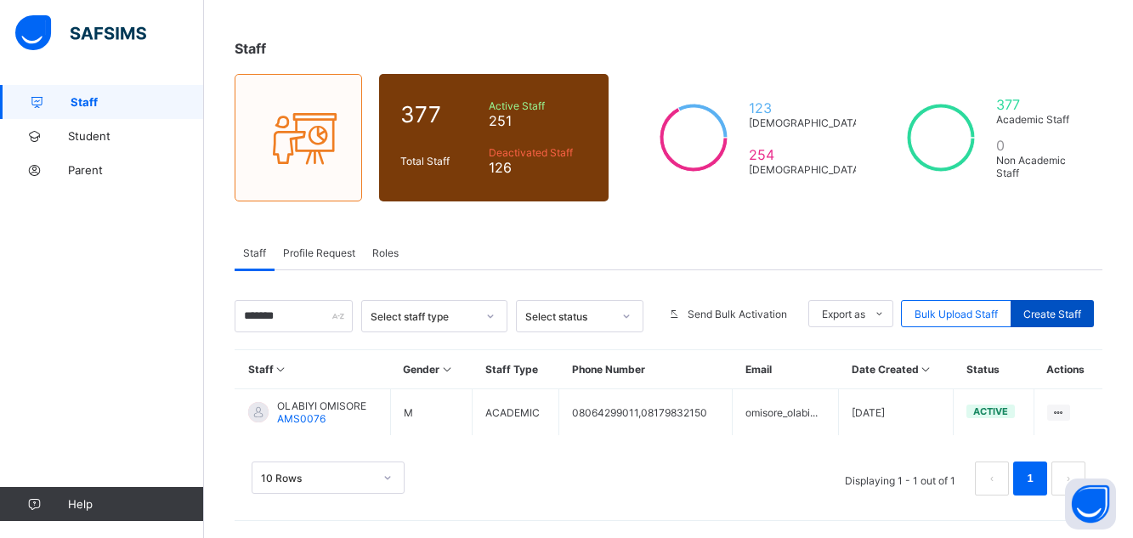
scroll to position [71, 0]
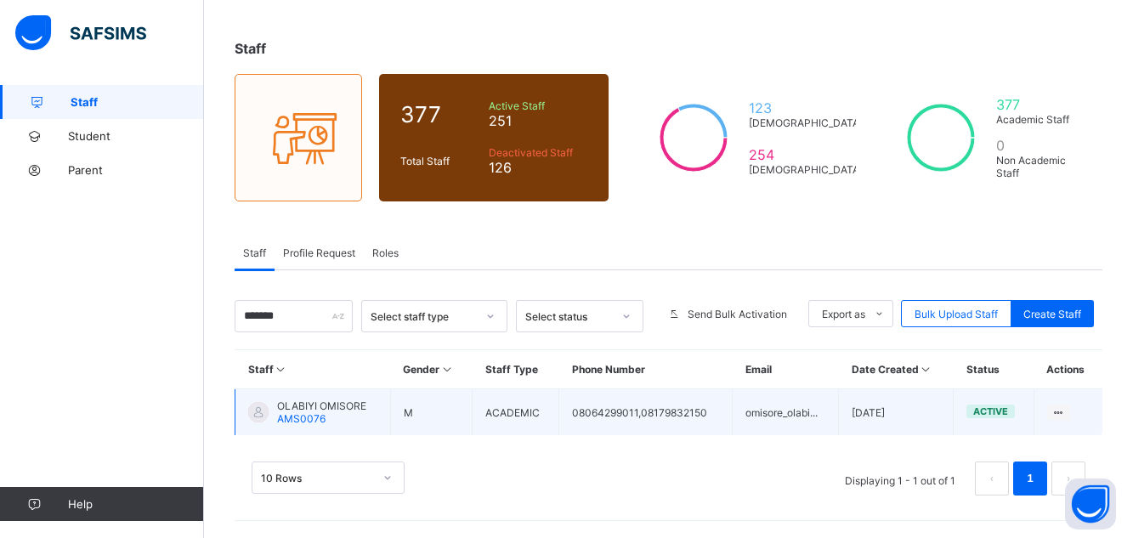
click at [467, 405] on td "M" at bounding box center [431, 412] width 82 height 47
click at [314, 411] on span "OLABIYI OMISORE" at bounding box center [321, 405] width 89 height 13
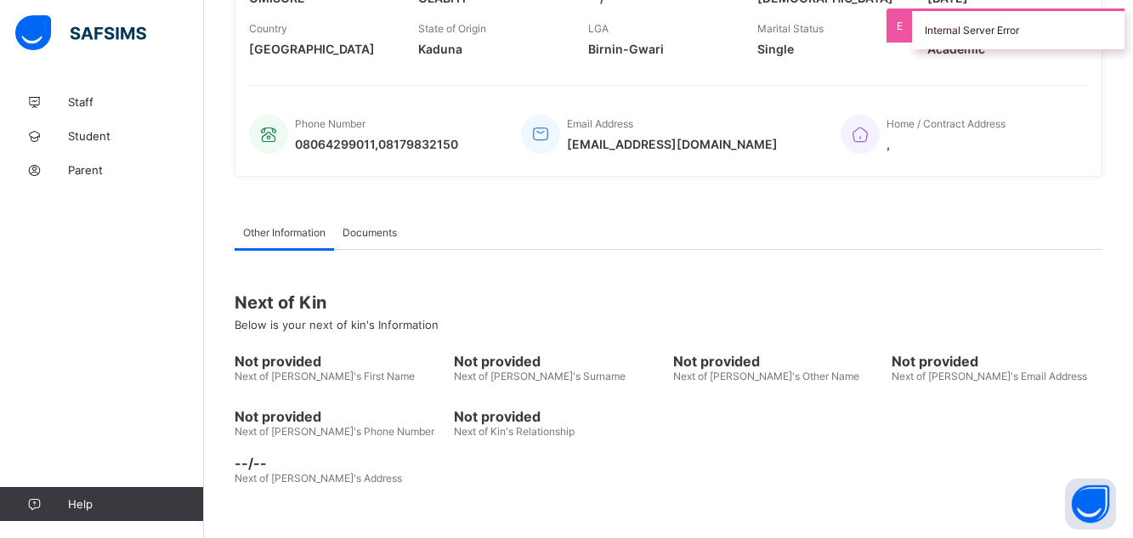
scroll to position [399, 0]
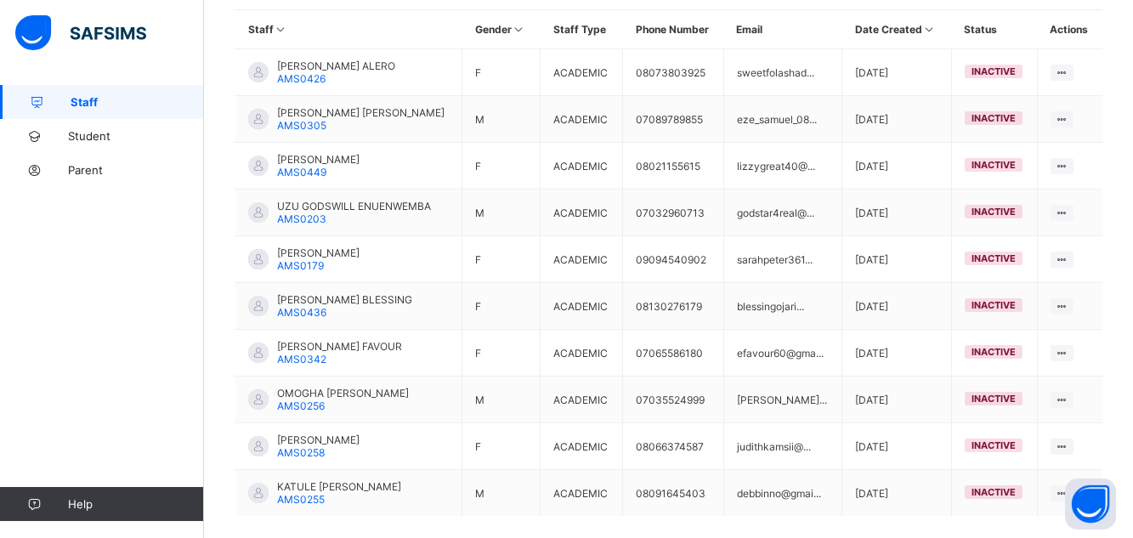
scroll to position [491, 0]
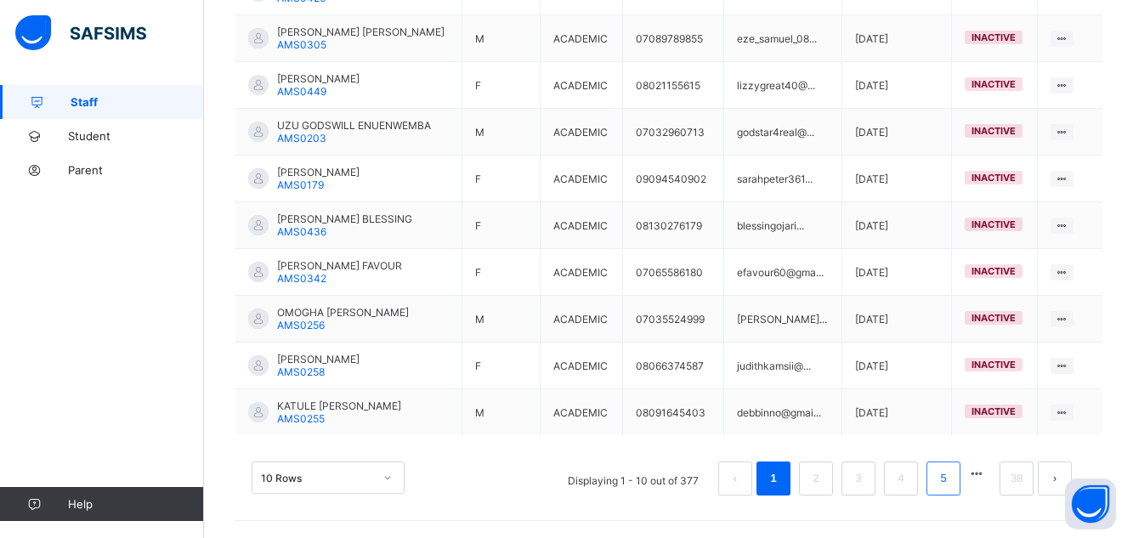
click at [951, 471] on link "5" at bounding box center [943, 478] width 16 height 22
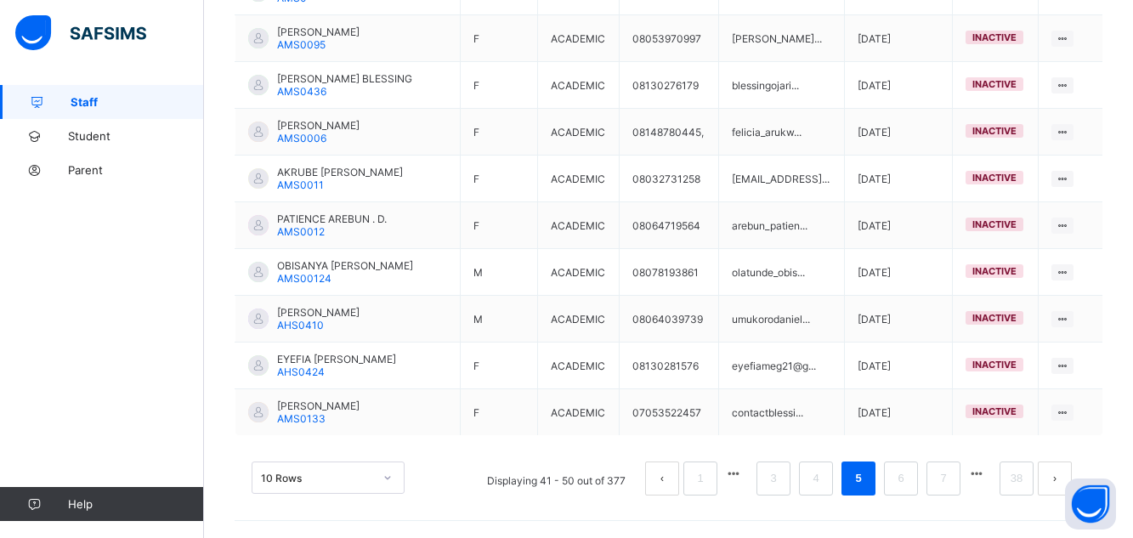
click at [988, 473] on button "button" at bounding box center [977, 474] width 22 height 14
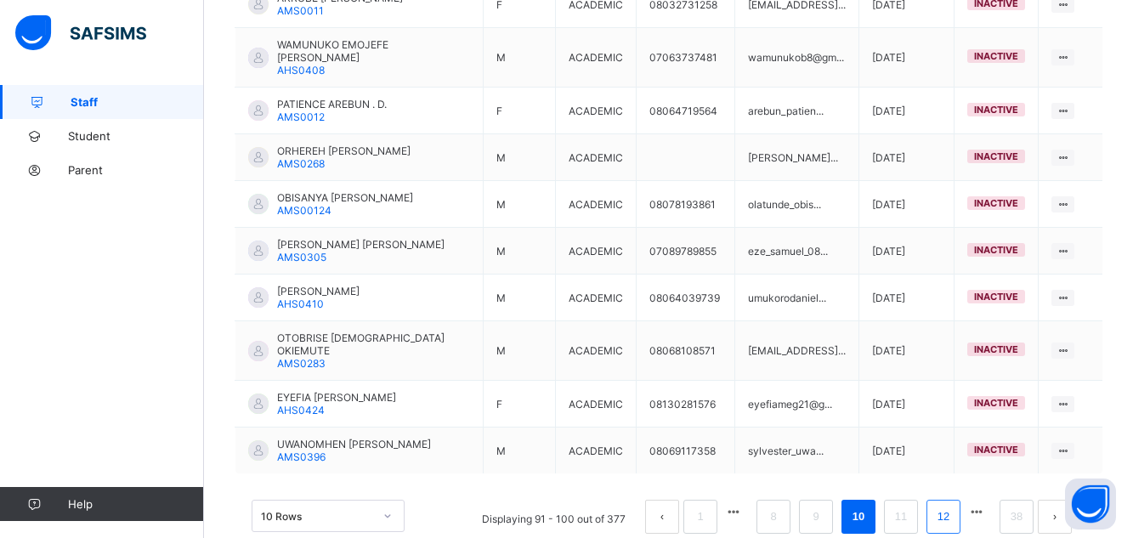
click at [955, 506] on link "12" at bounding box center [943, 517] width 22 height 22
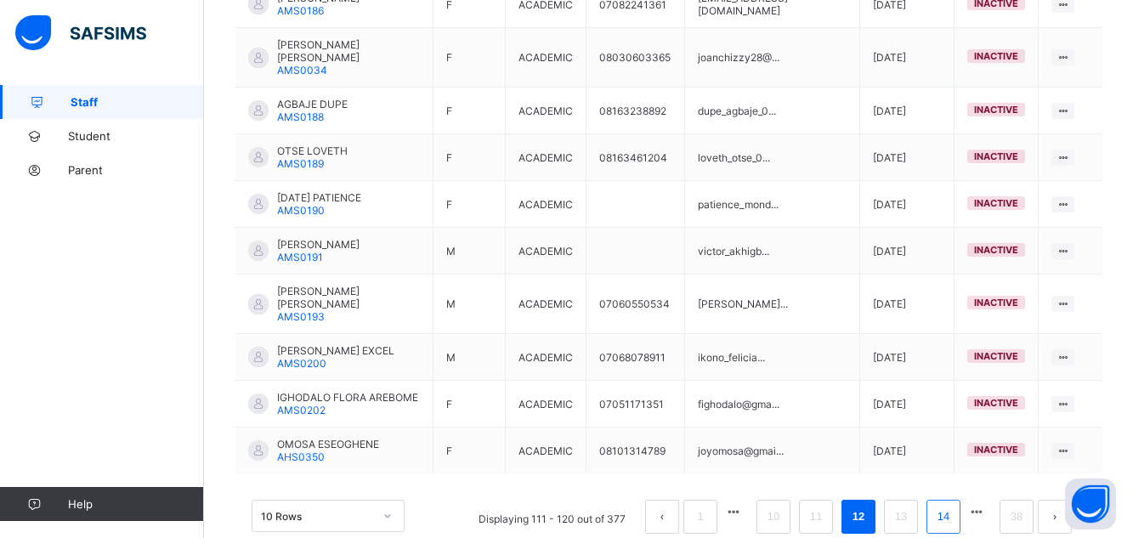
click at [950, 506] on link "14" at bounding box center [943, 517] width 22 height 22
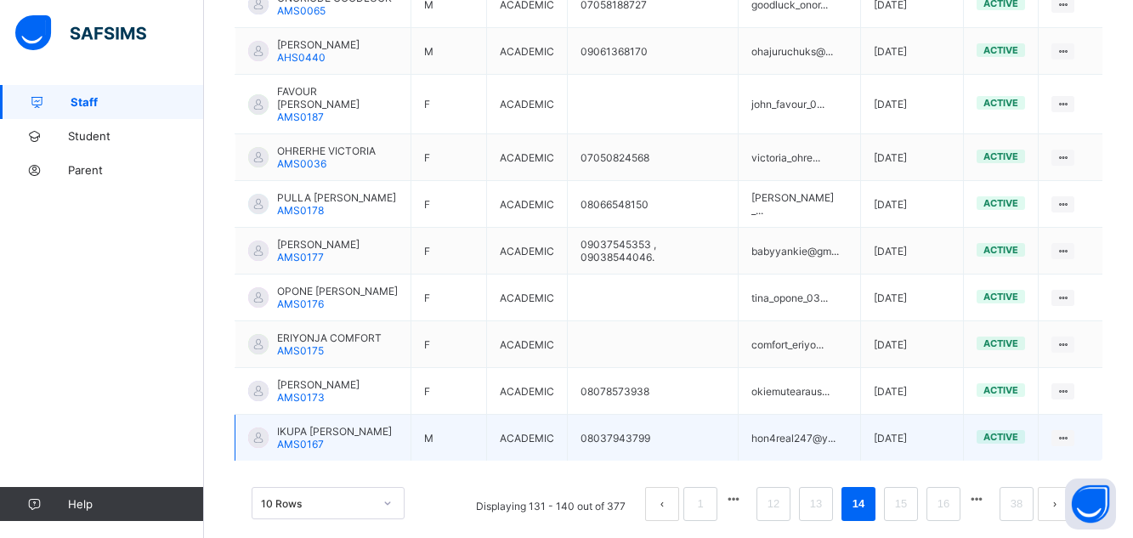
click at [1018, 435] on span "active" at bounding box center [1000, 437] width 35 height 12
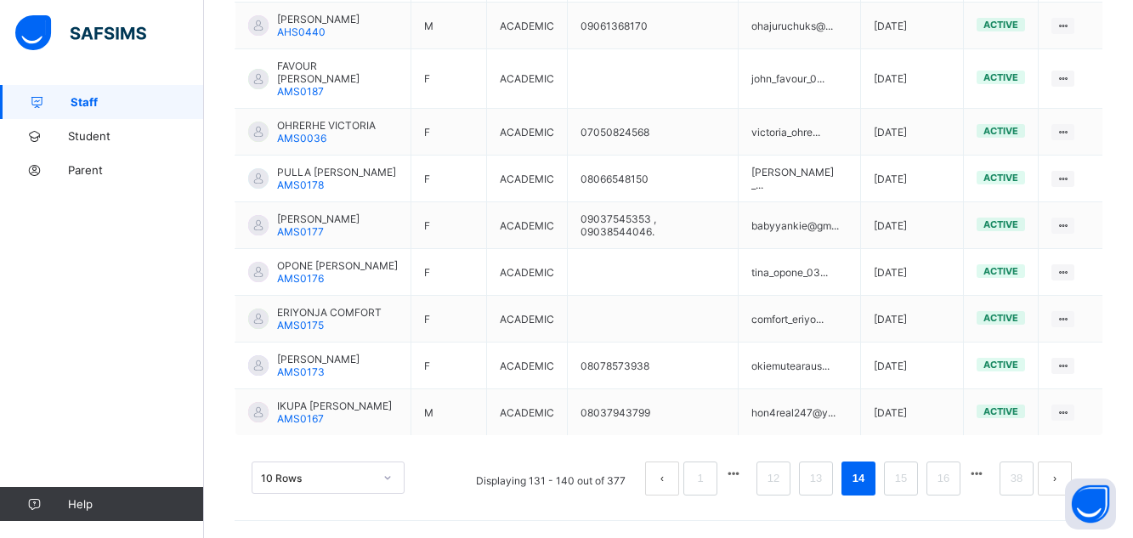
scroll to position [517, 0]
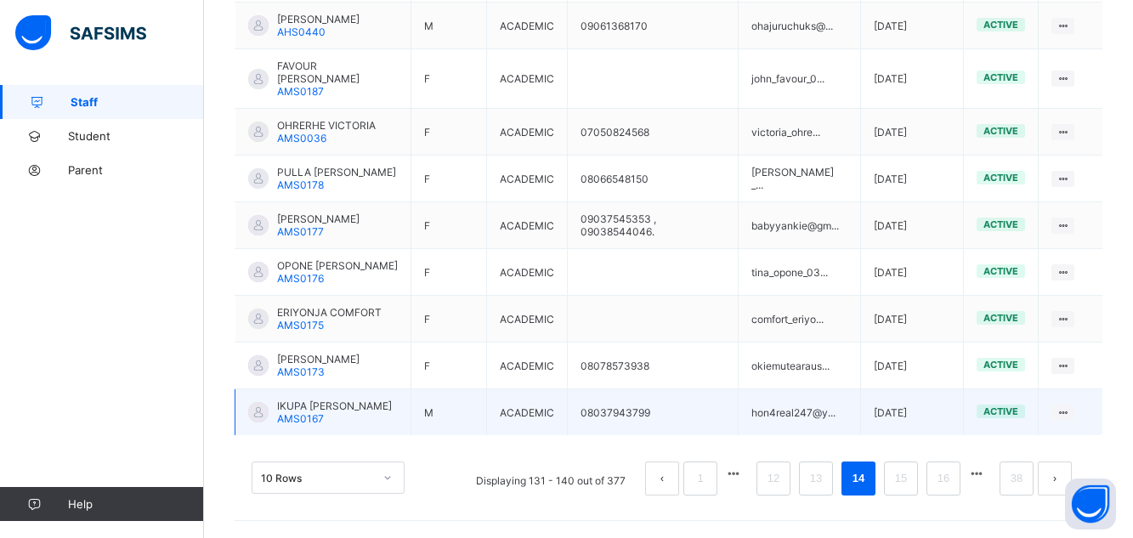
click at [1014, 419] on td "active" at bounding box center [1001, 412] width 75 height 47
click at [1014, 420] on td "active" at bounding box center [1001, 412] width 75 height 47
click at [337, 409] on span "IKUPA [PERSON_NAME]" at bounding box center [334, 405] width 115 height 13
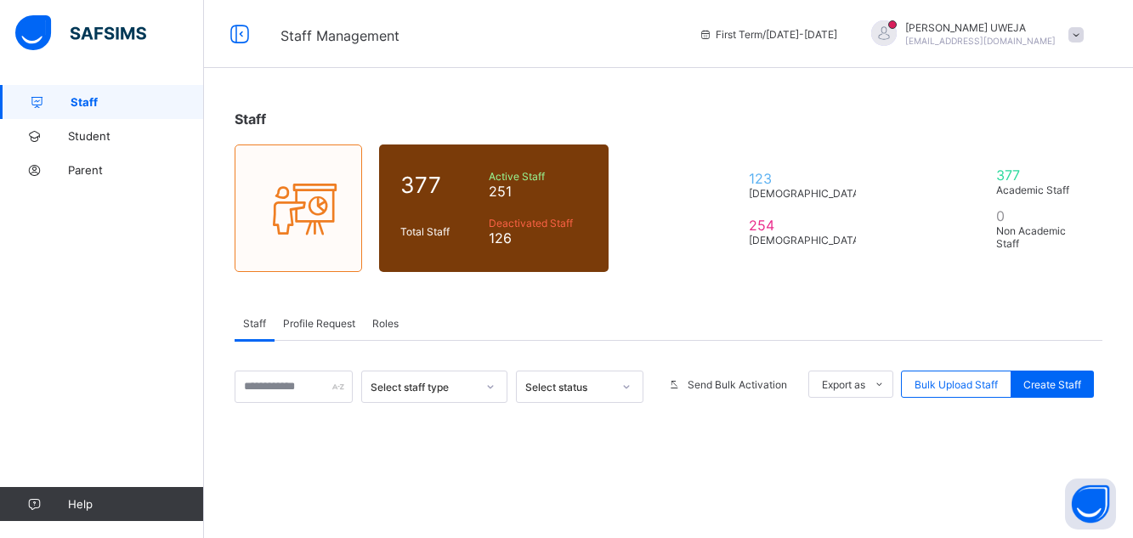
scroll to position [229, 0]
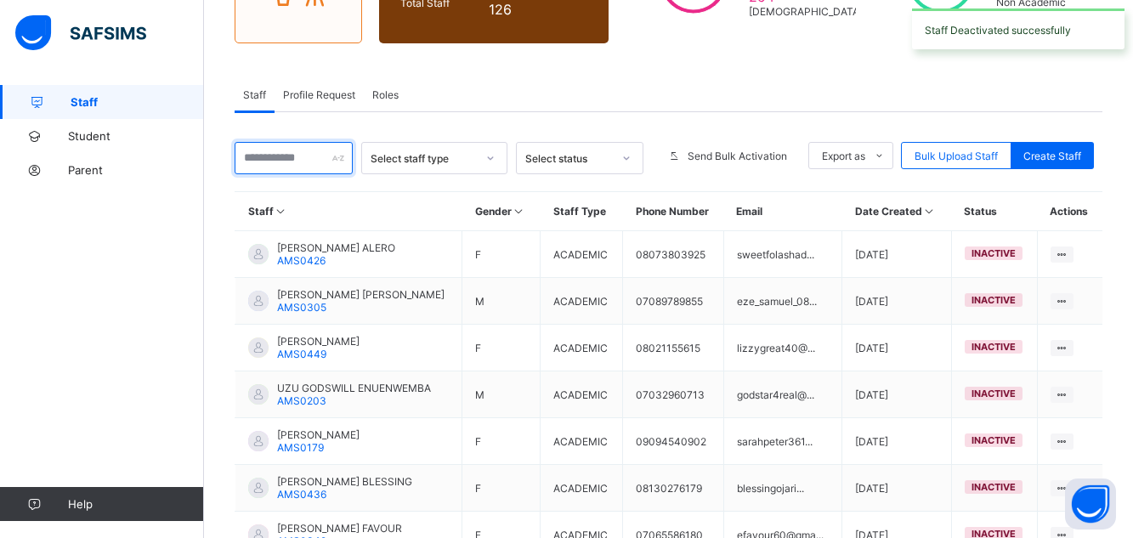
click at [307, 152] on input "text" at bounding box center [294, 158] width 118 height 32
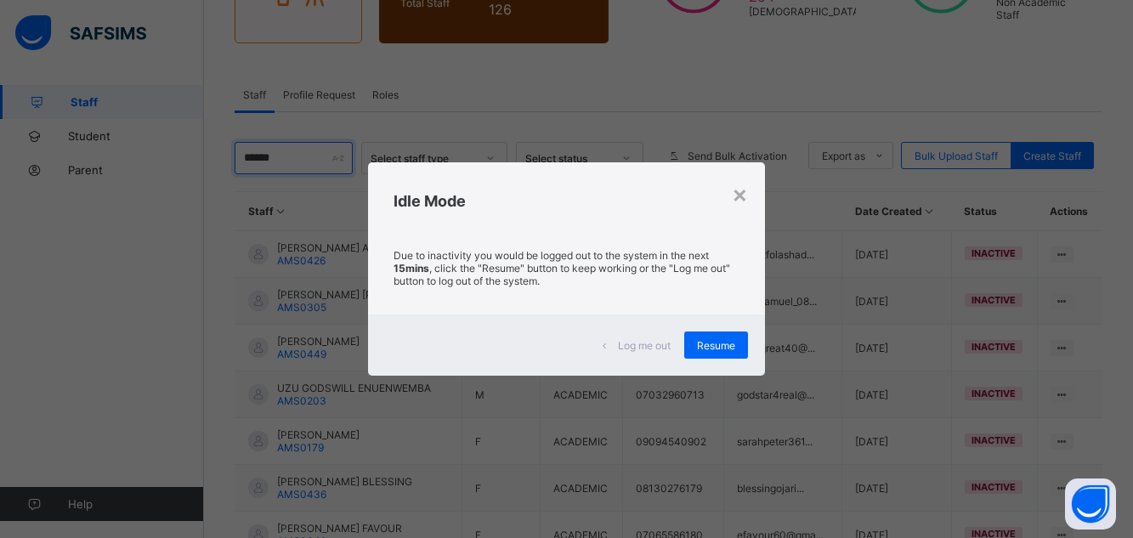
type input "******"
